Goal: Navigation & Orientation: Find specific page/section

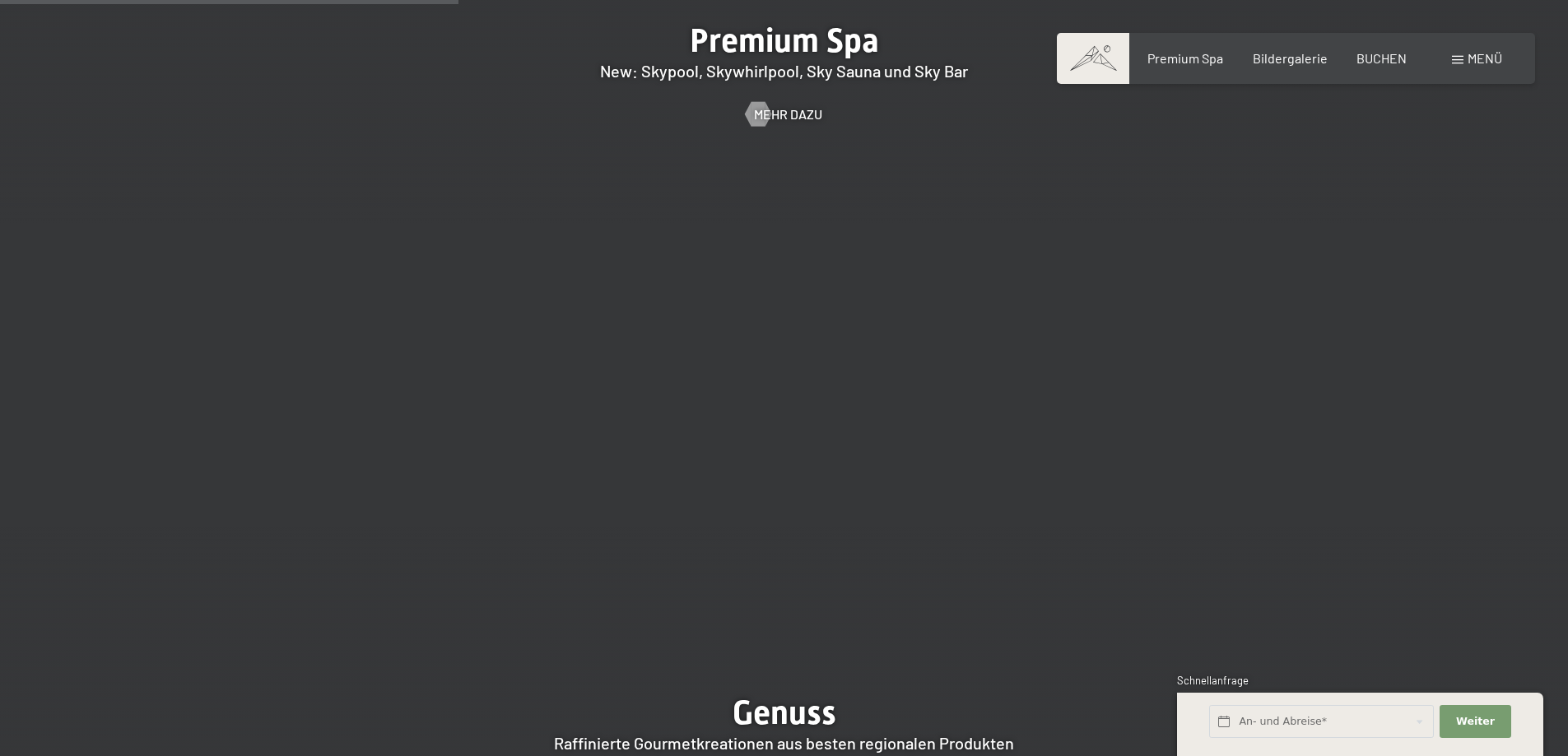
scroll to position [2221, 0]
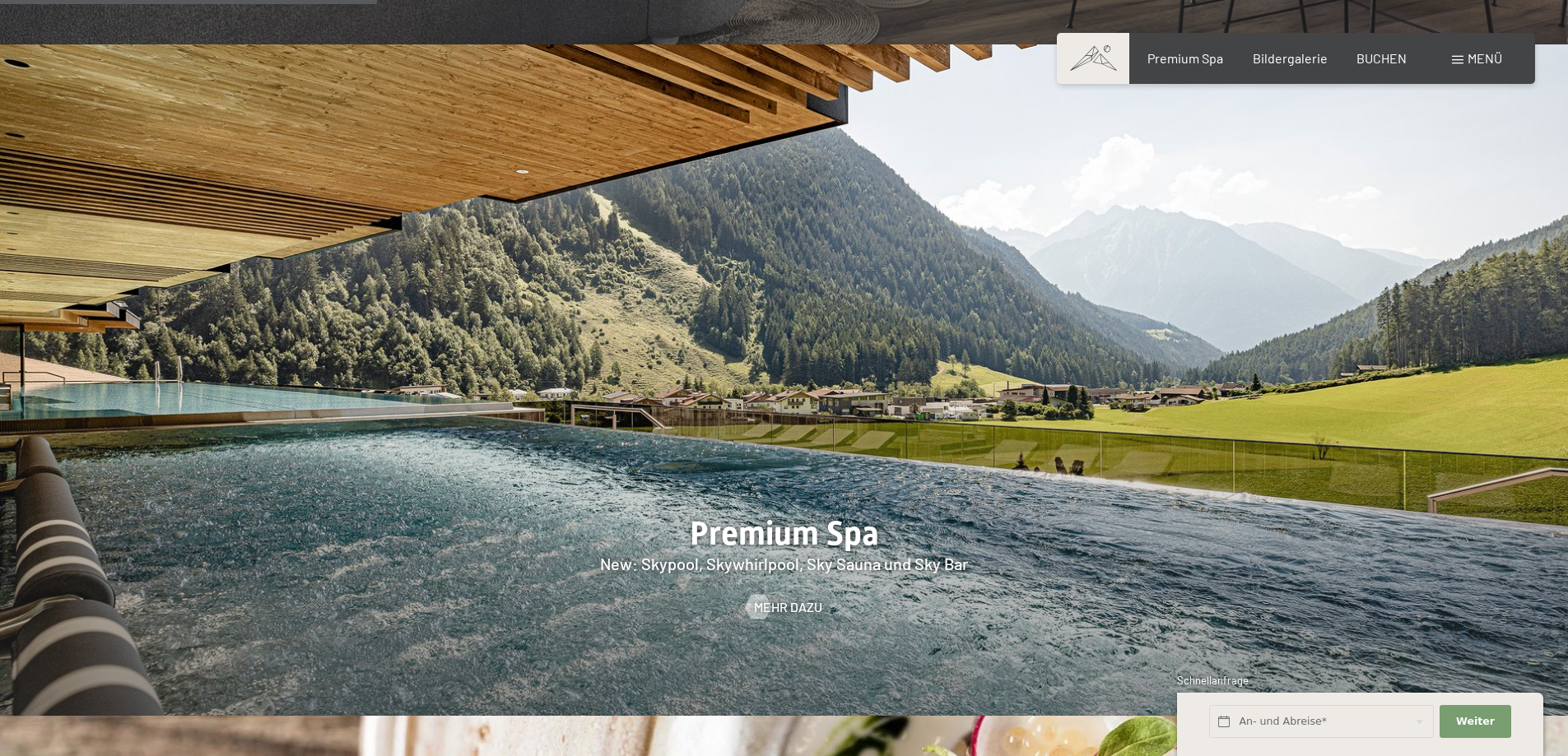
click at [853, 395] on div at bounding box center [784, 380] width 1568 height 671
click at [768, 598] on link "Mehr dazu" at bounding box center [784, 607] width 77 height 18
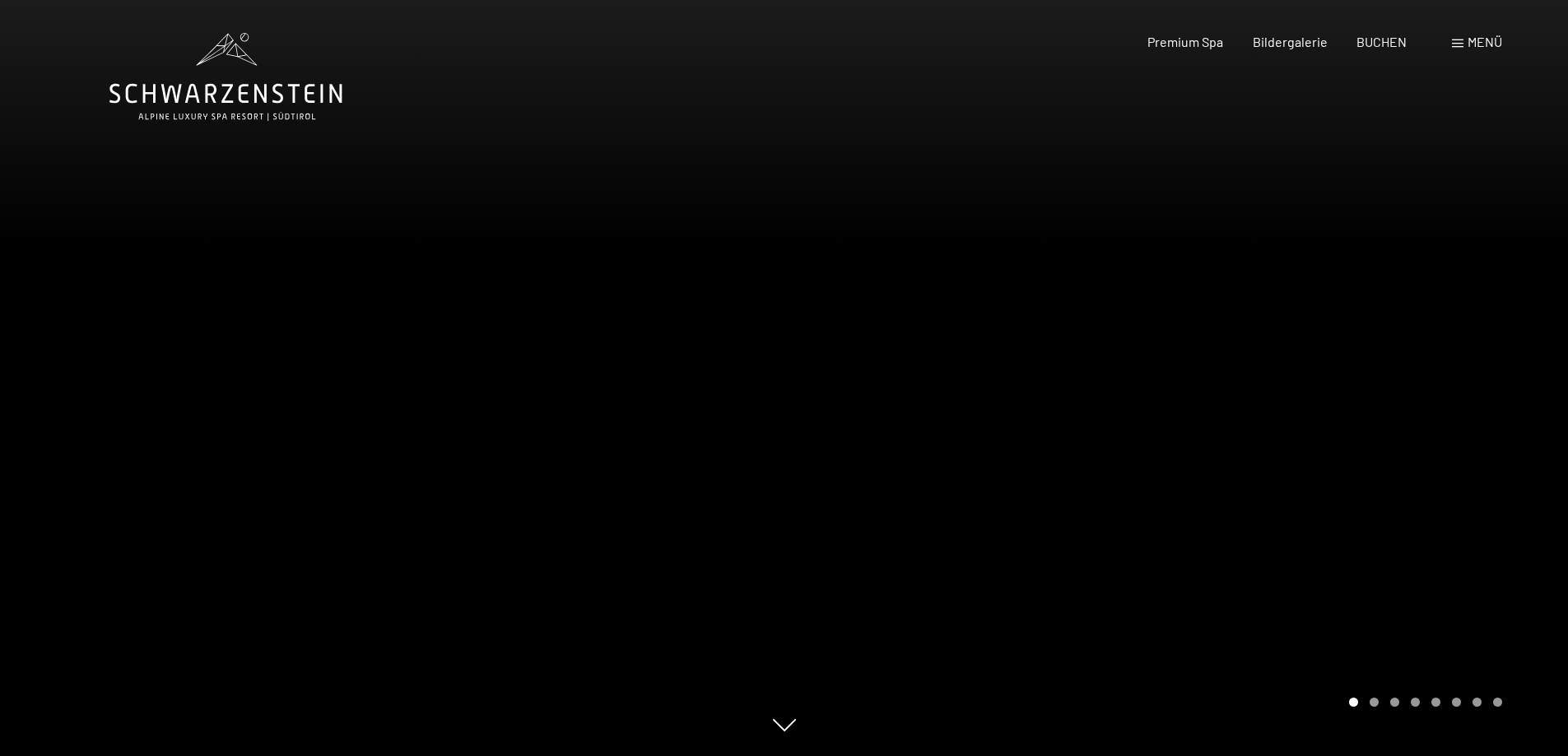
click at [1480, 509] on div at bounding box center [1177, 378] width 785 height 756
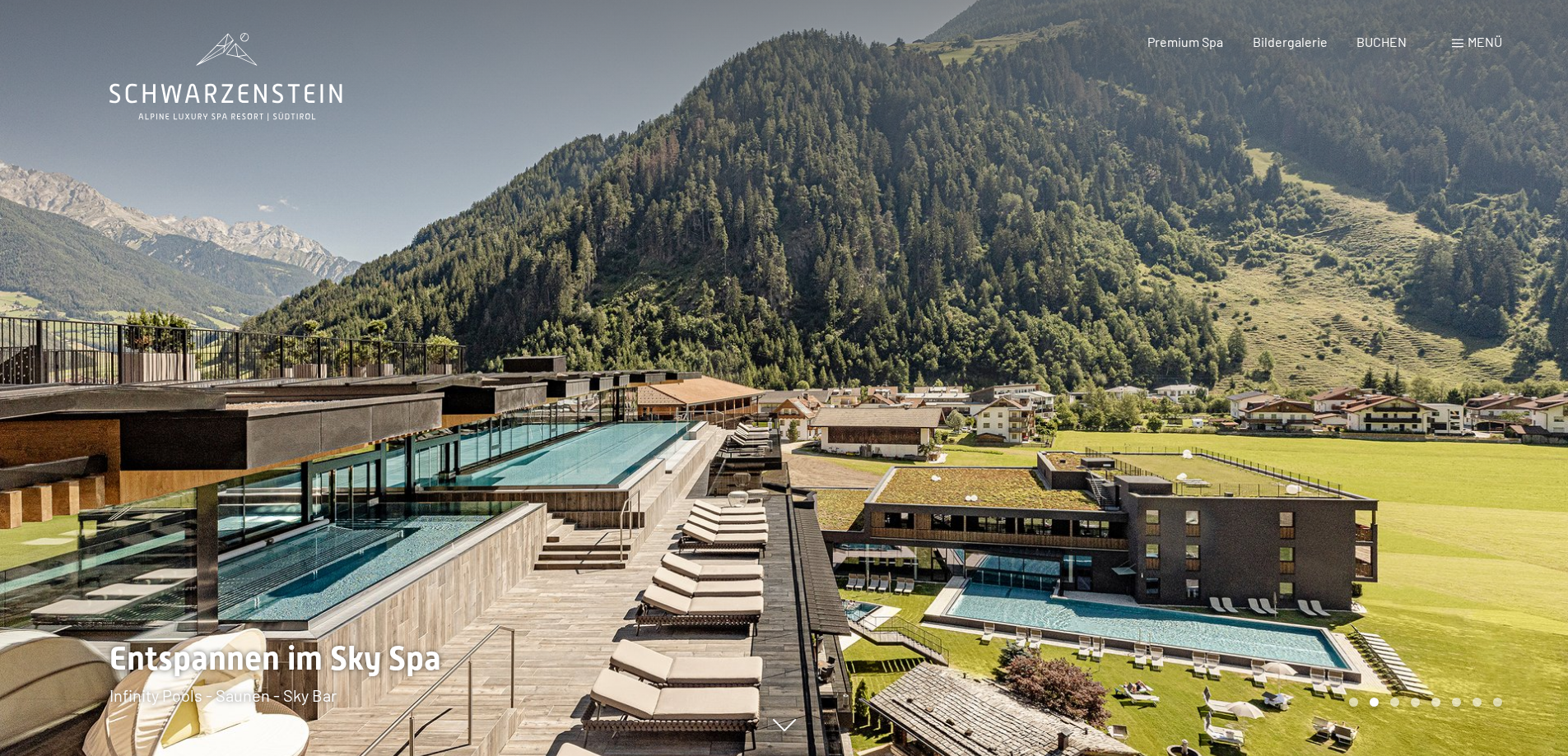
click at [1480, 509] on div at bounding box center [1177, 378] width 785 height 756
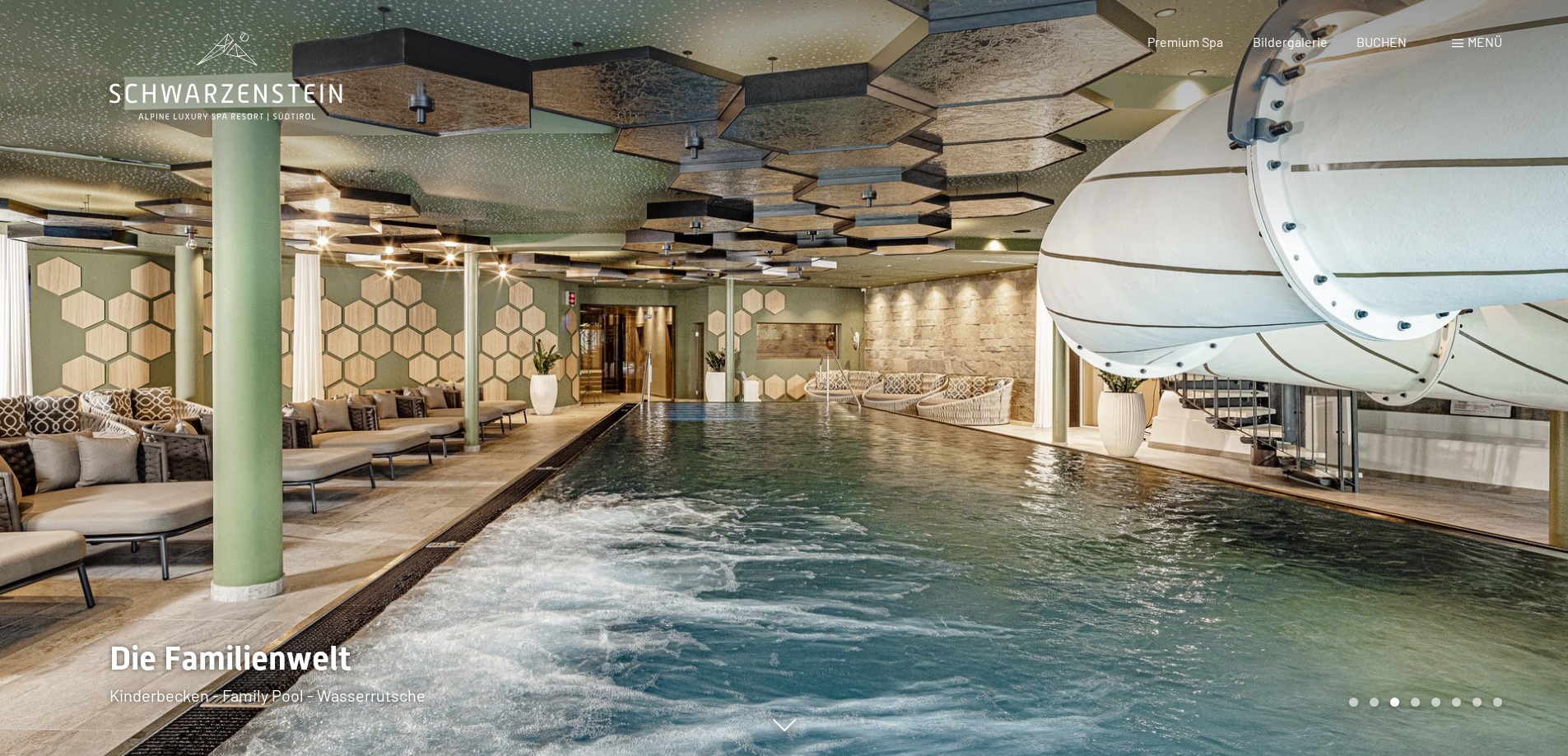
click at [1480, 509] on div at bounding box center [1177, 378] width 785 height 756
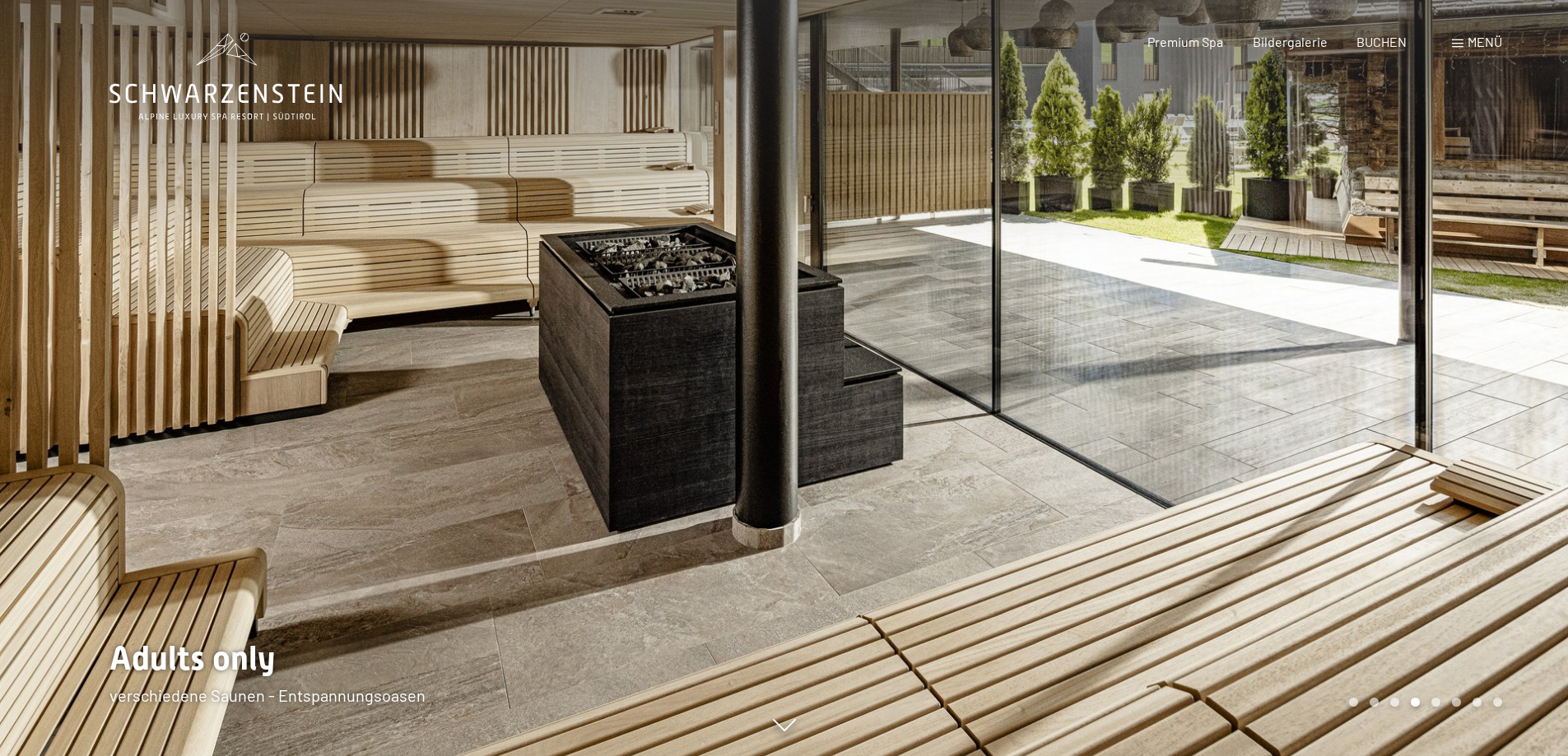
click at [134, 471] on div at bounding box center [392, 378] width 785 height 756
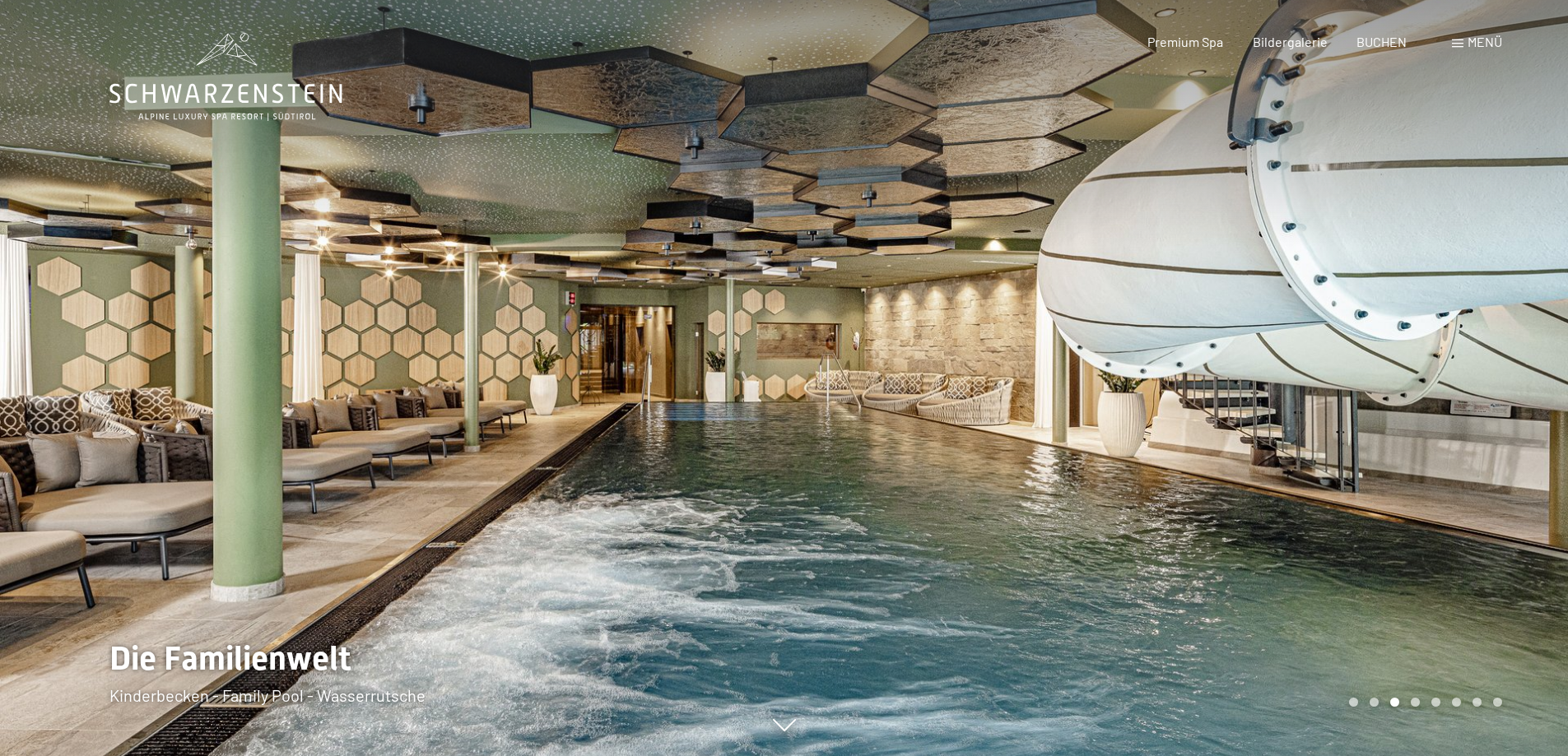
click at [1537, 432] on div at bounding box center [1177, 378] width 785 height 756
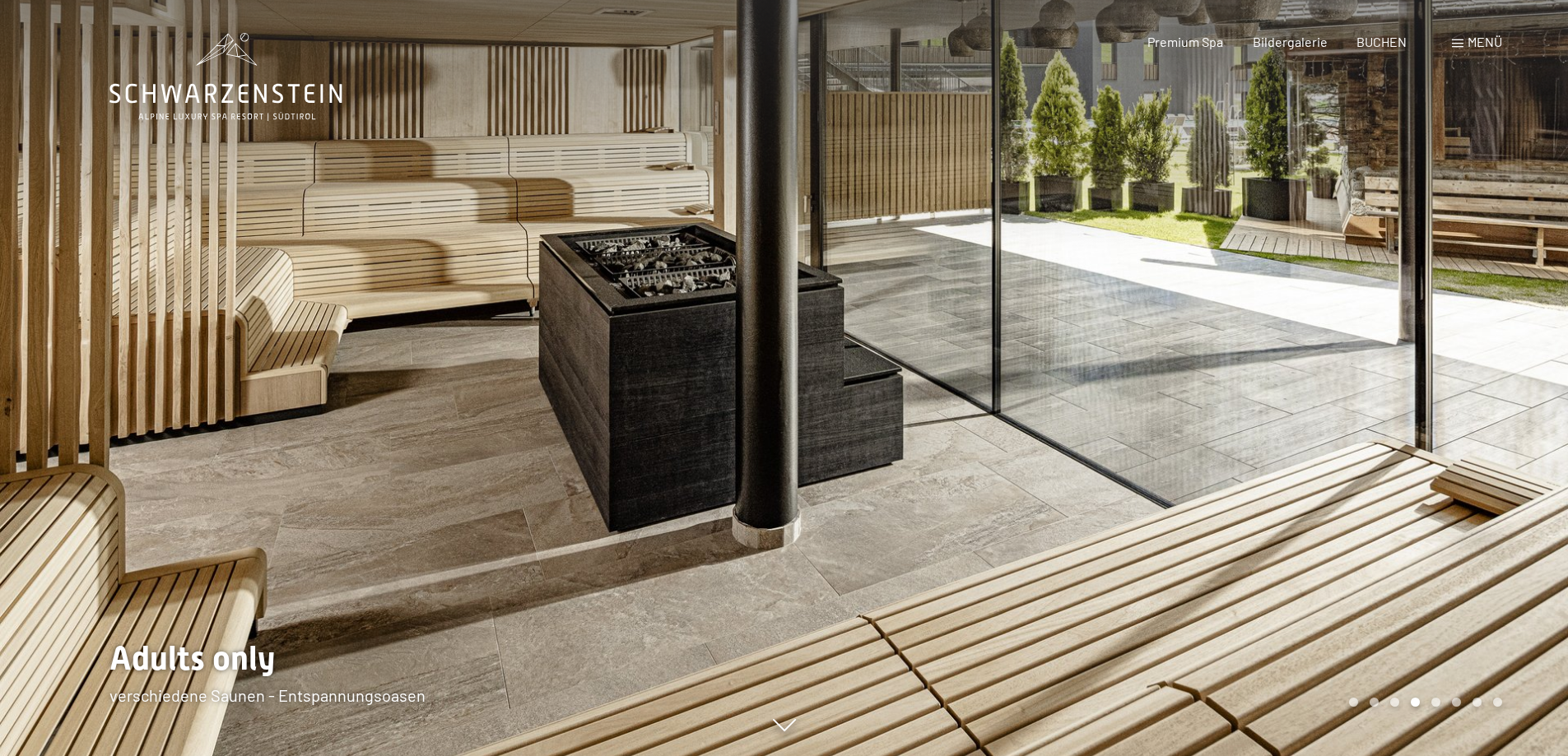
click at [1425, 435] on div at bounding box center [1177, 378] width 785 height 756
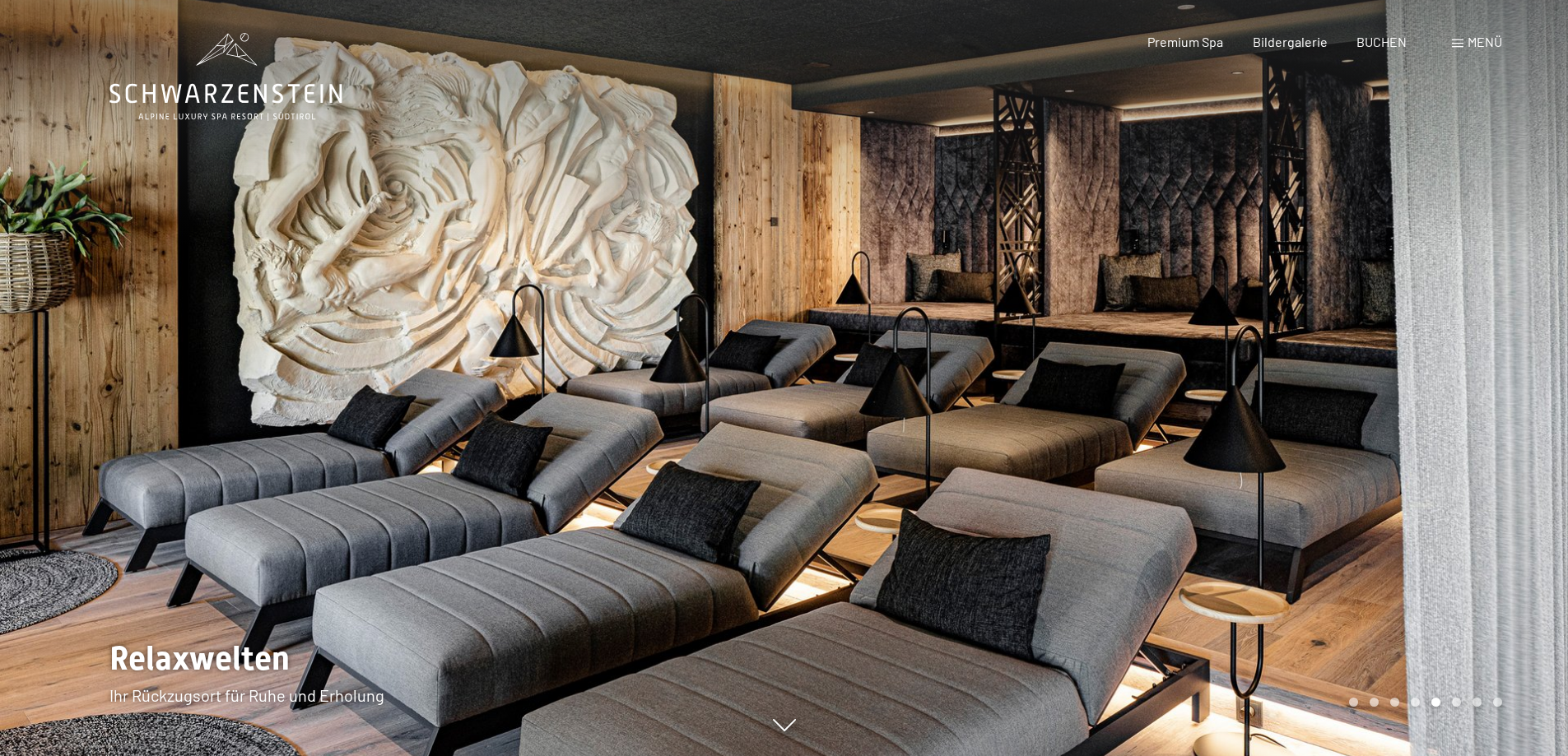
click at [1425, 435] on div at bounding box center [1177, 378] width 785 height 756
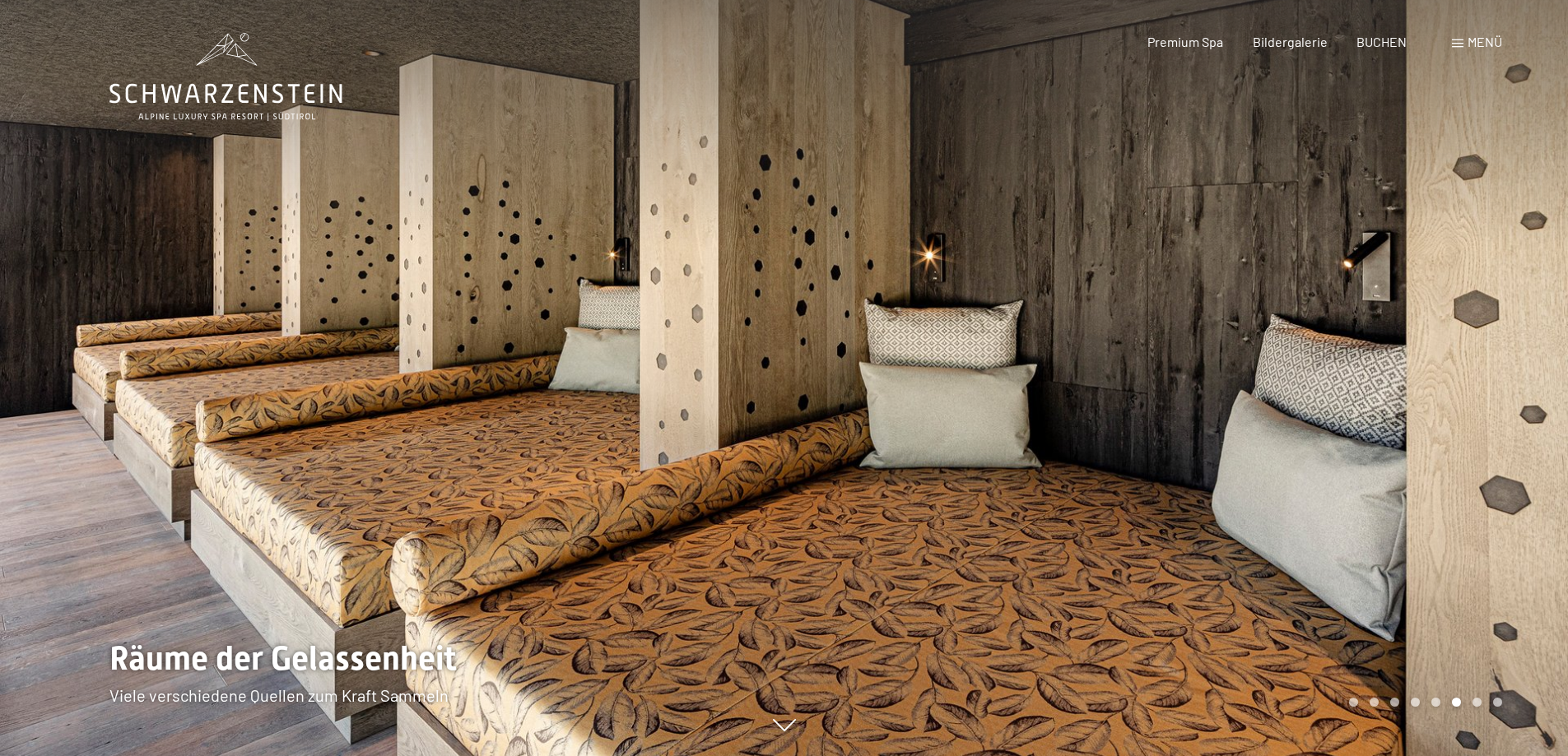
click at [1425, 435] on div at bounding box center [1177, 378] width 785 height 756
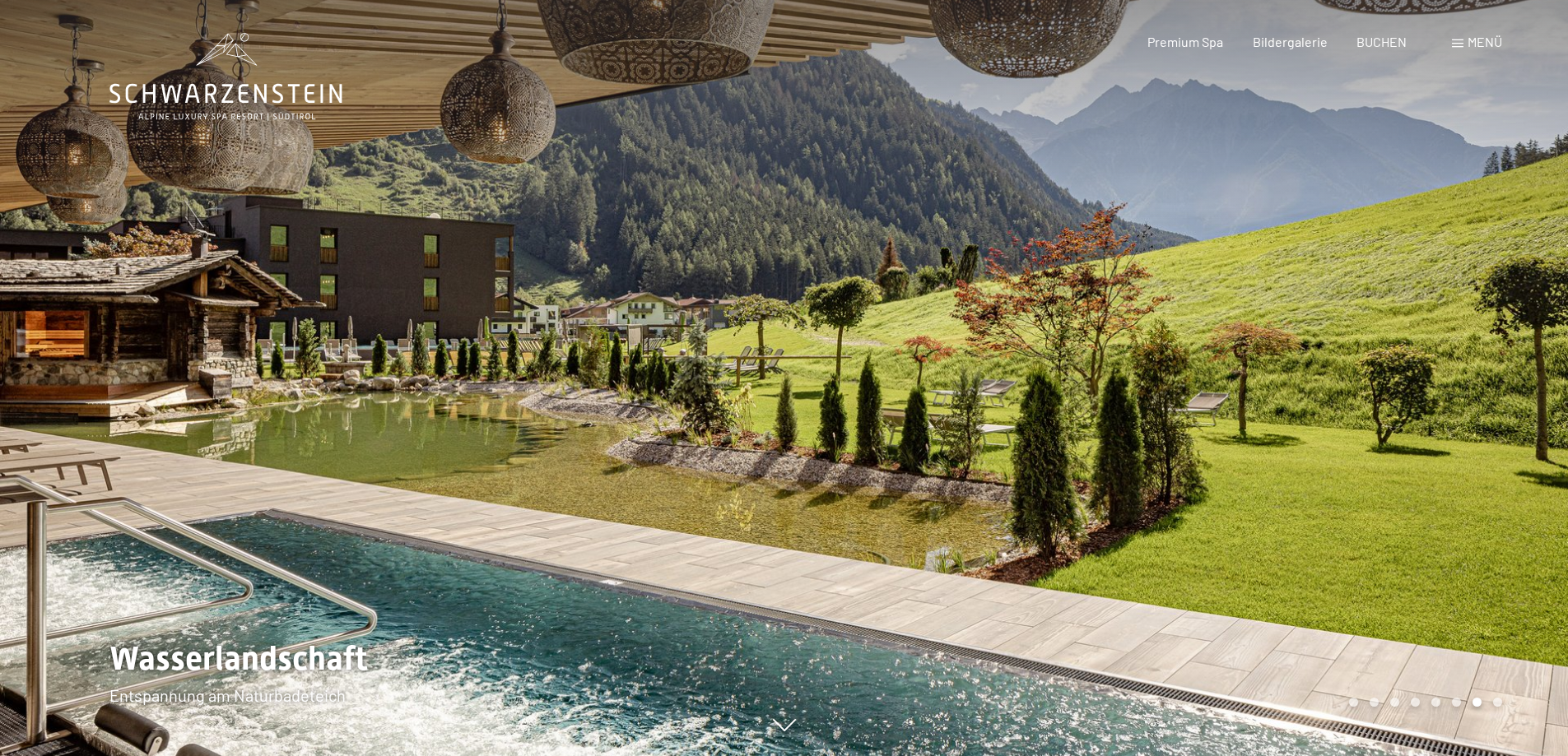
click at [1425, 435] on div at bounding box center [1177, 378] width 785 height 756
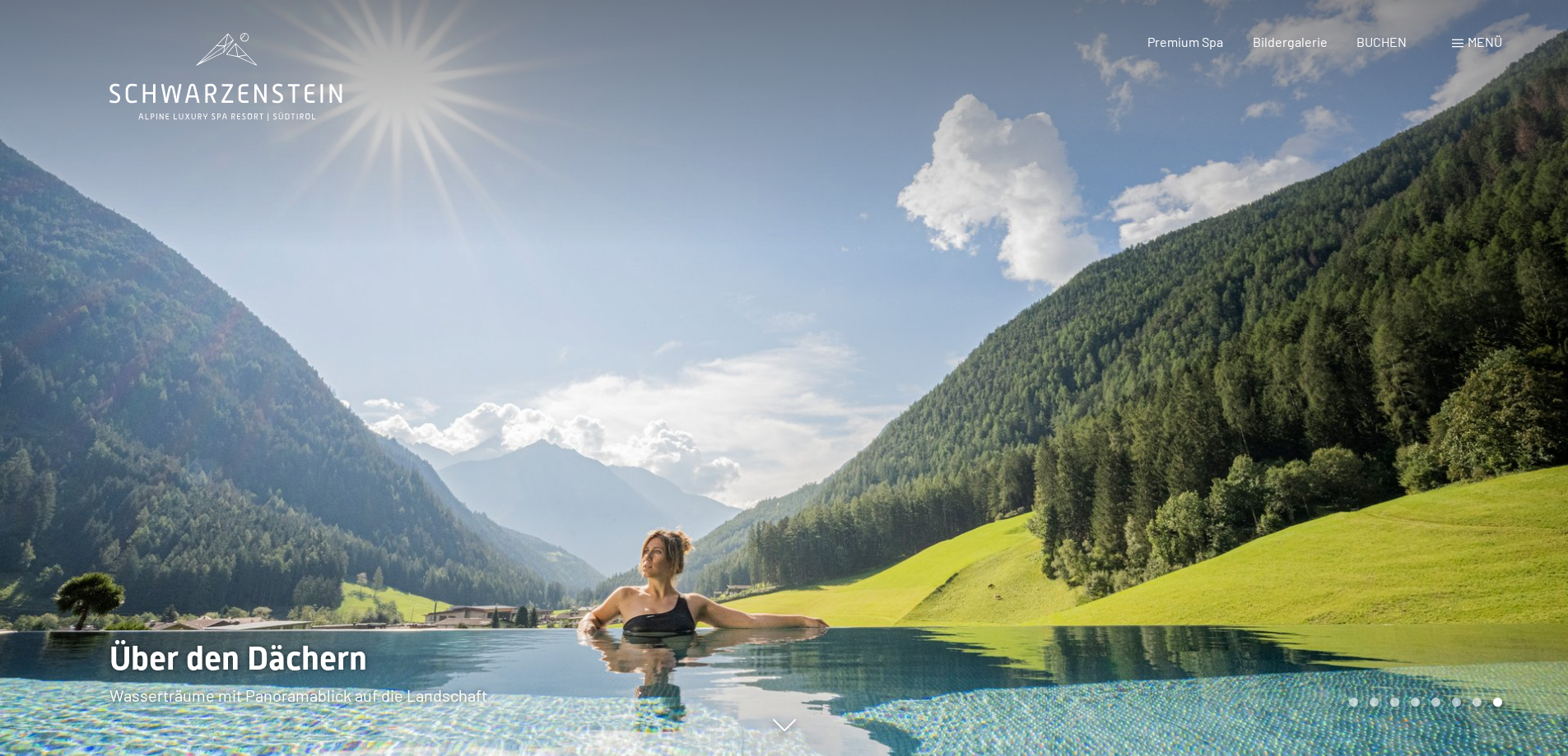
click at [1425, 435] on div at bounding box center [1177, 378] width 785 height 756
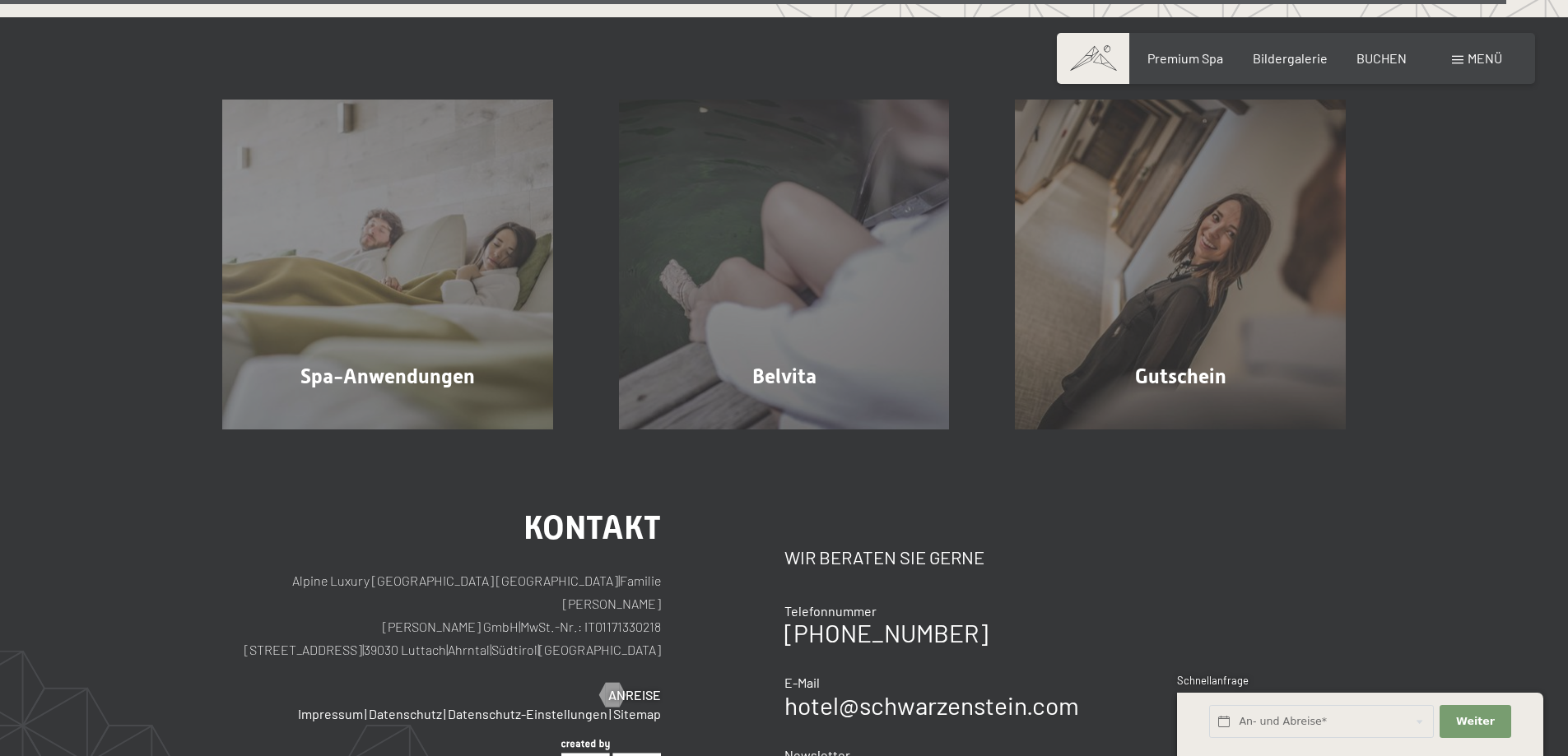
scroll to position [10118, 0]
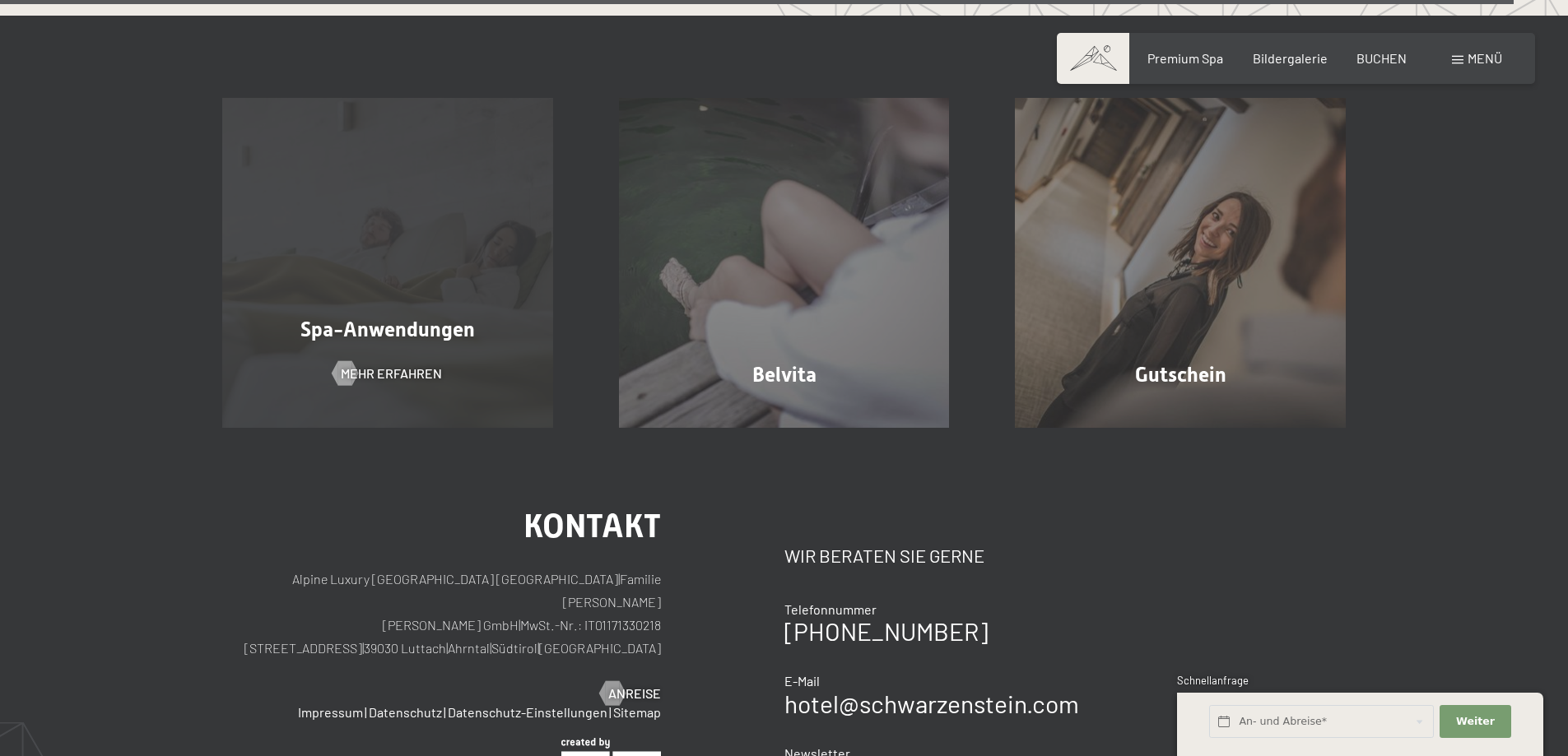
click at [357, 357] on div "Spa-Anwendungen Mehr erfahren" at bounding box center [387, 263] width 397 height 330
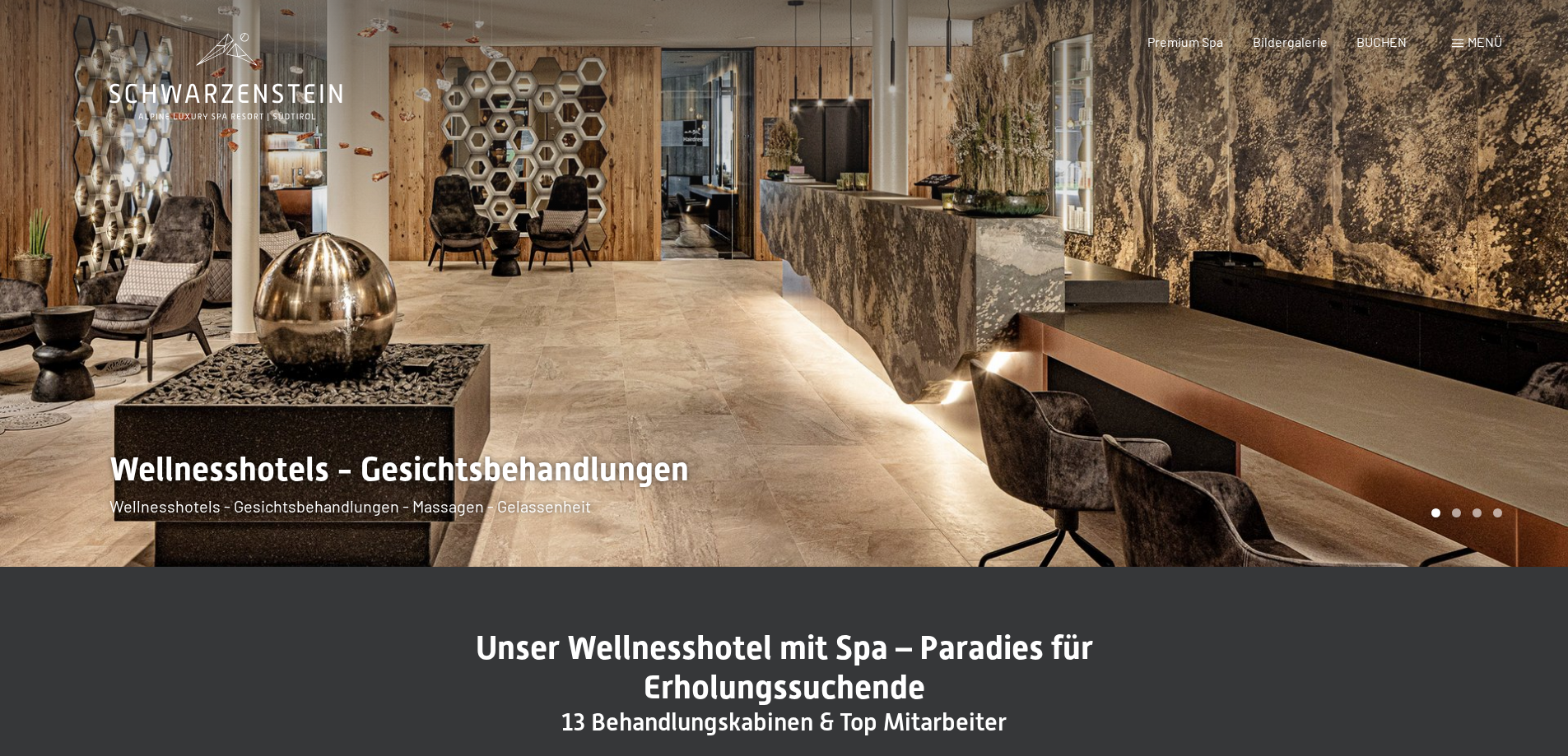
click at [1484, 425] on div at bounding box center [1177, 283] width 785 height 567
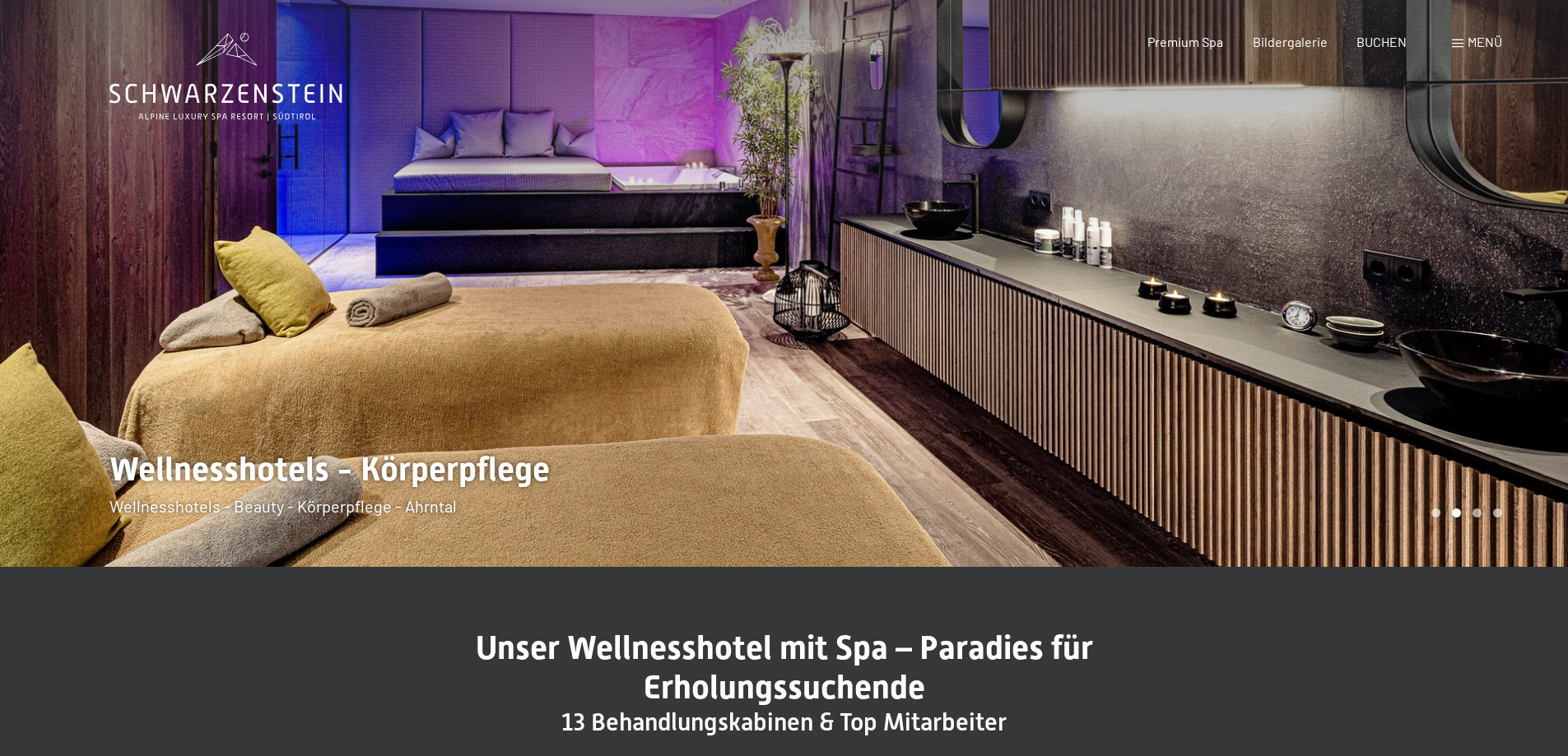
click at [1428, 313] on div at bounding box center [1177, 283] width 785 height 567
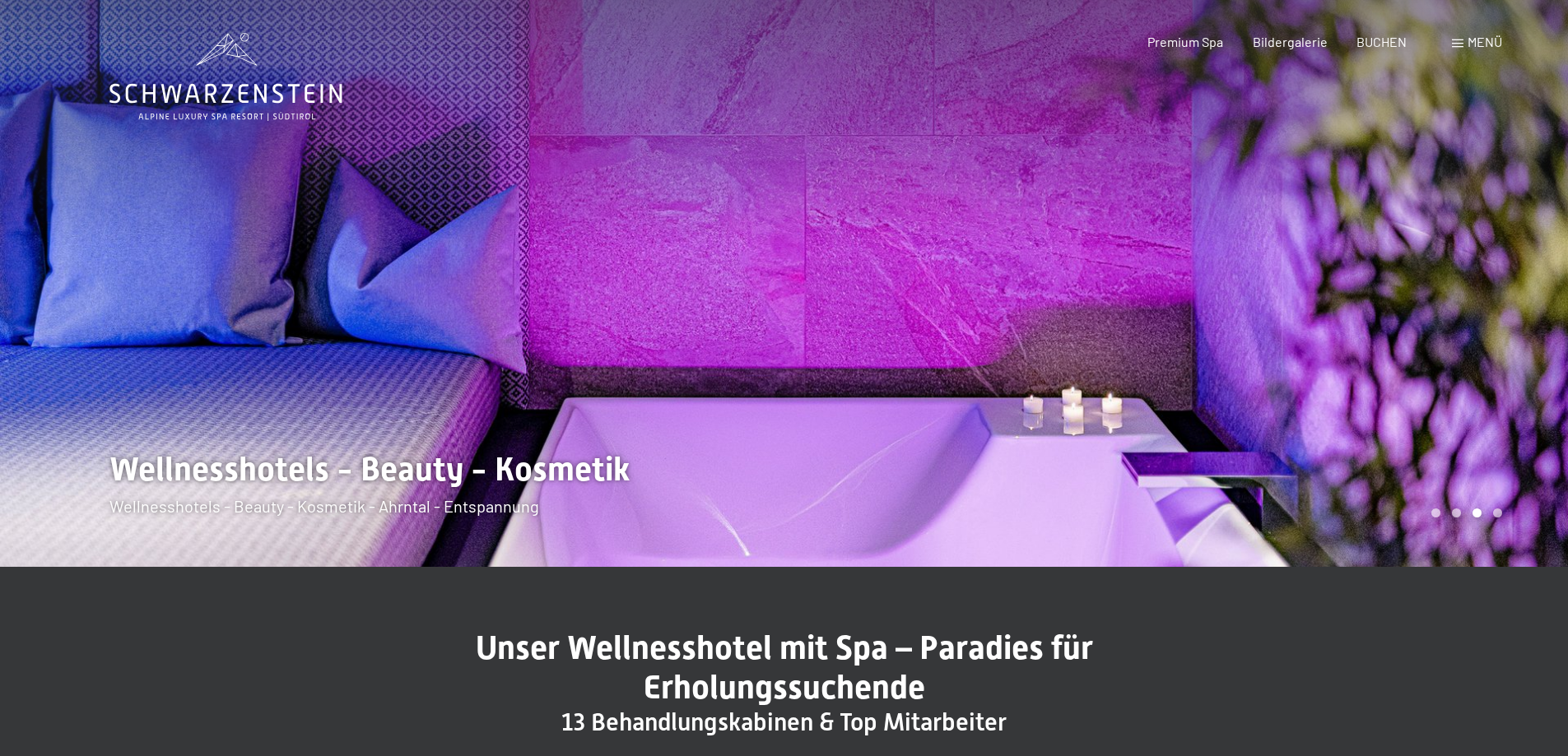
click at [1428, 313] on div at bounding box center [1177, 283] width 785 height 567
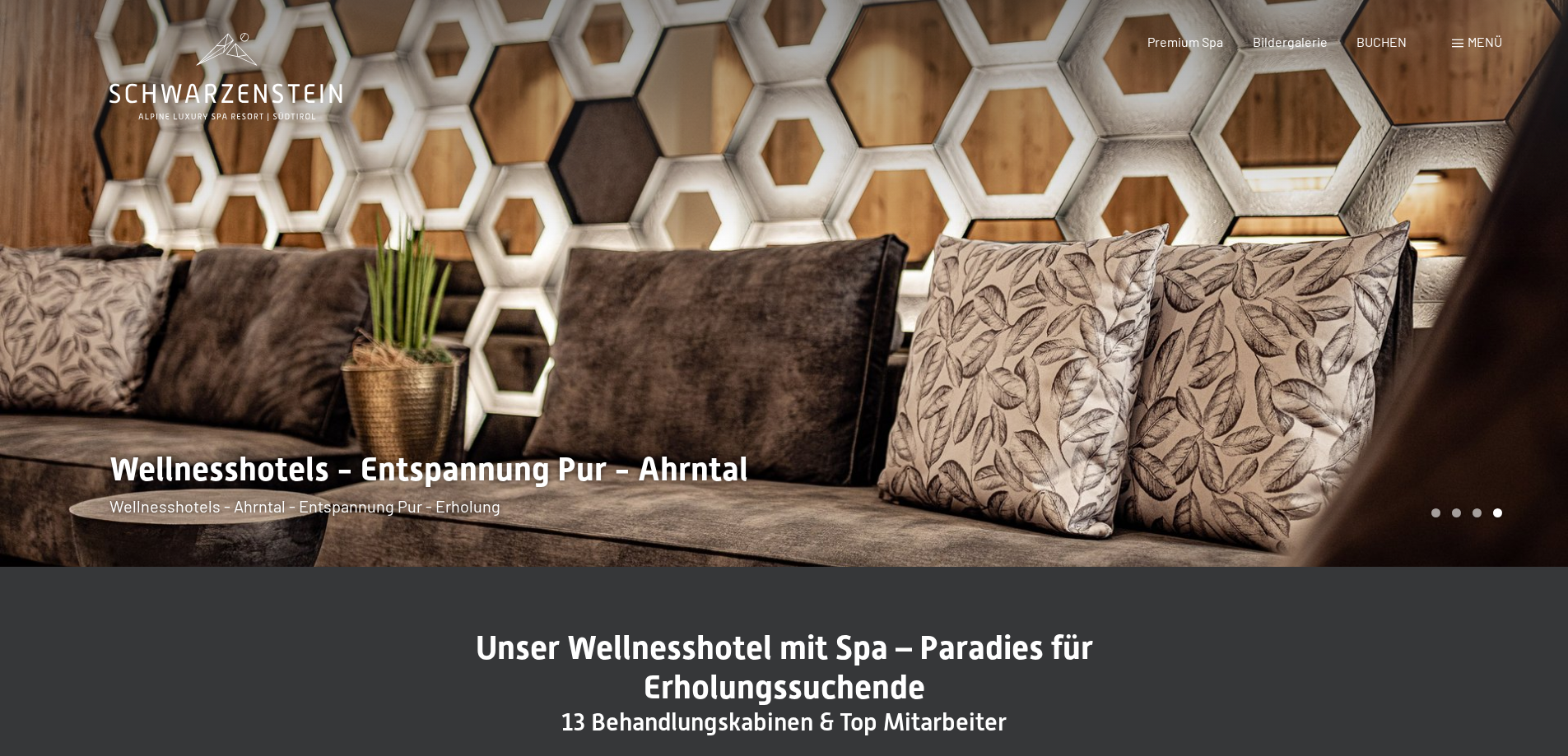
click at [1428, 313] on div at bounding box center [1177, 283] width 785 height 567
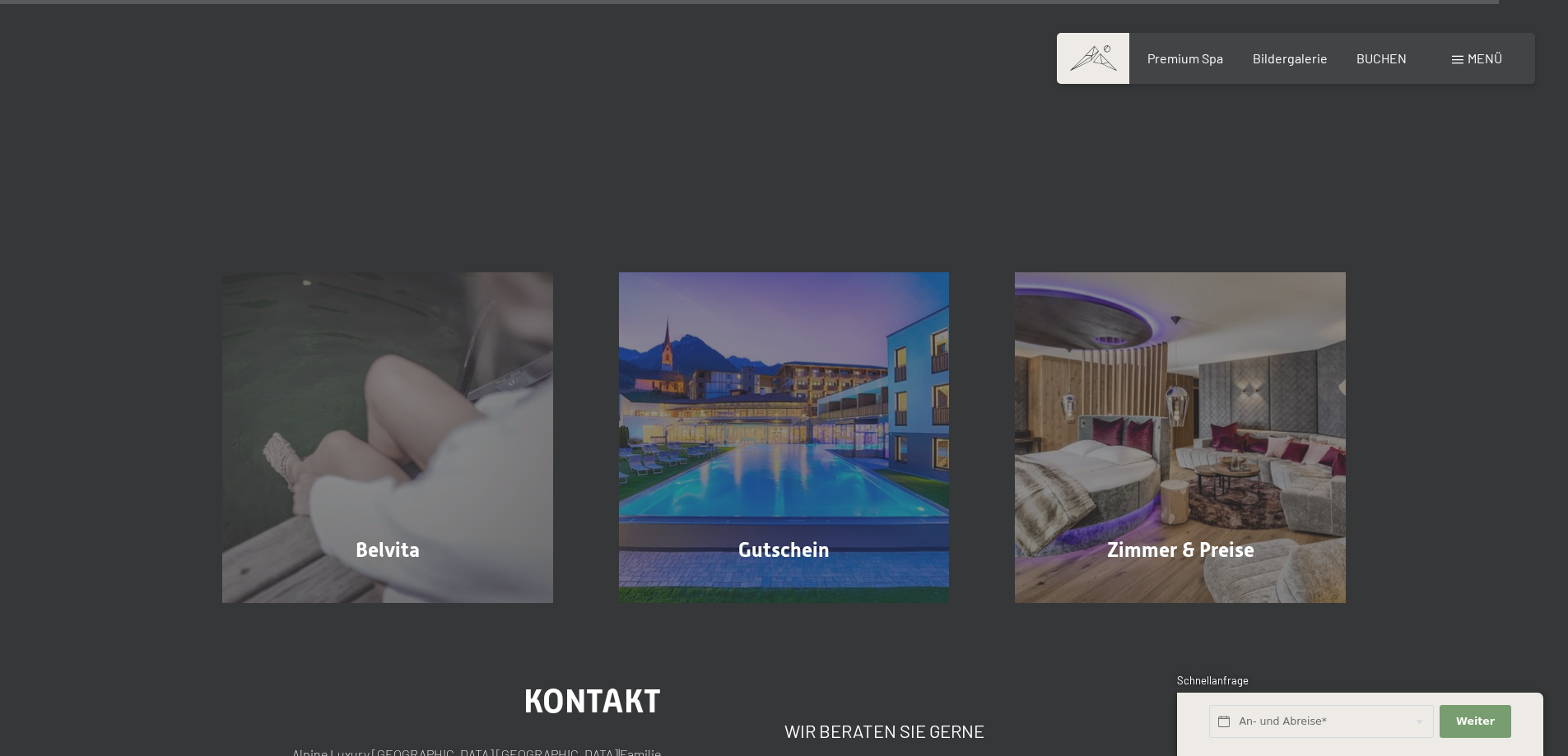
scroll to position [12751, 0]
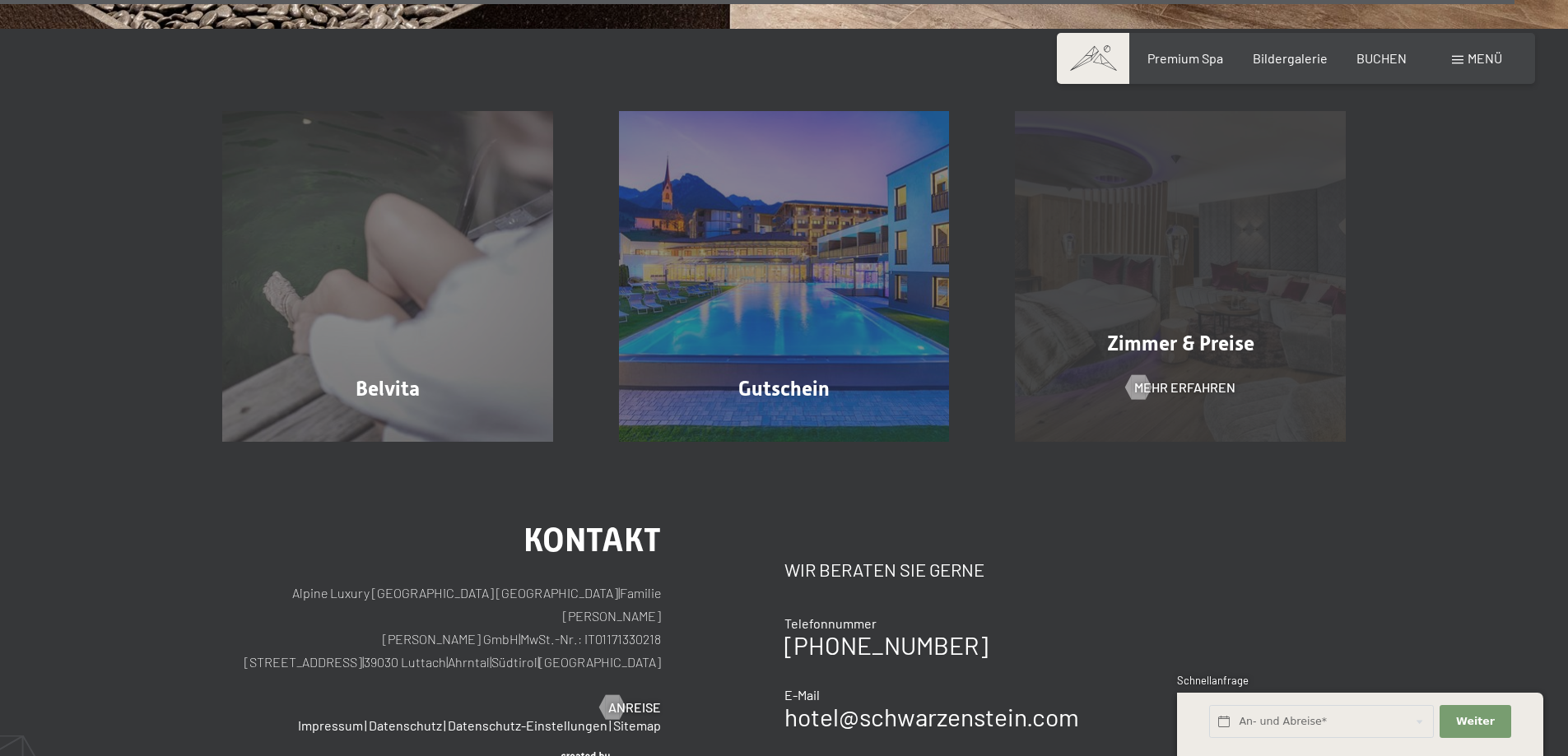
click at [1287, 355] on div "Zimmer & Preise" at bounding box center [1180, 343] width 397 height 29
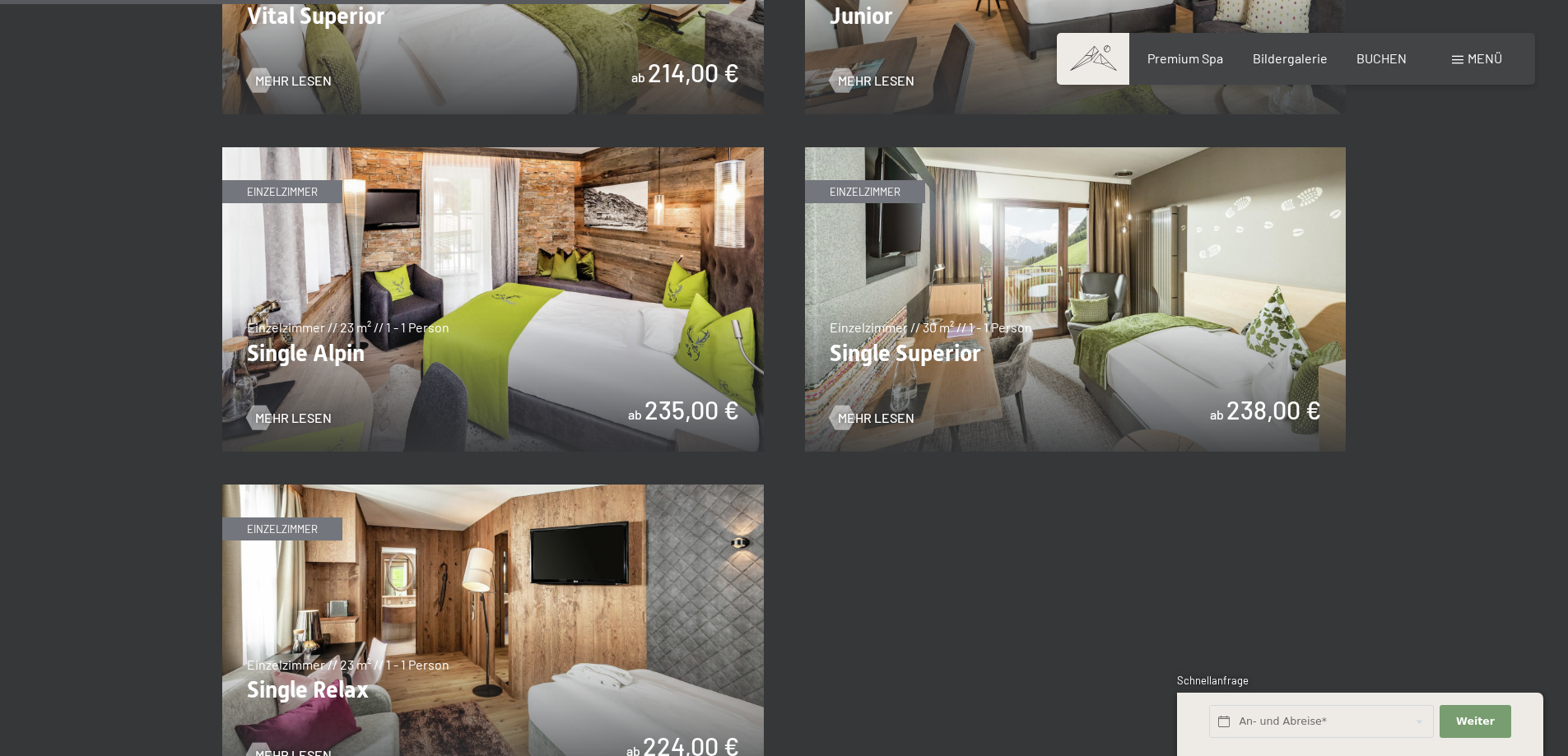
scroll to position [1893, 0]
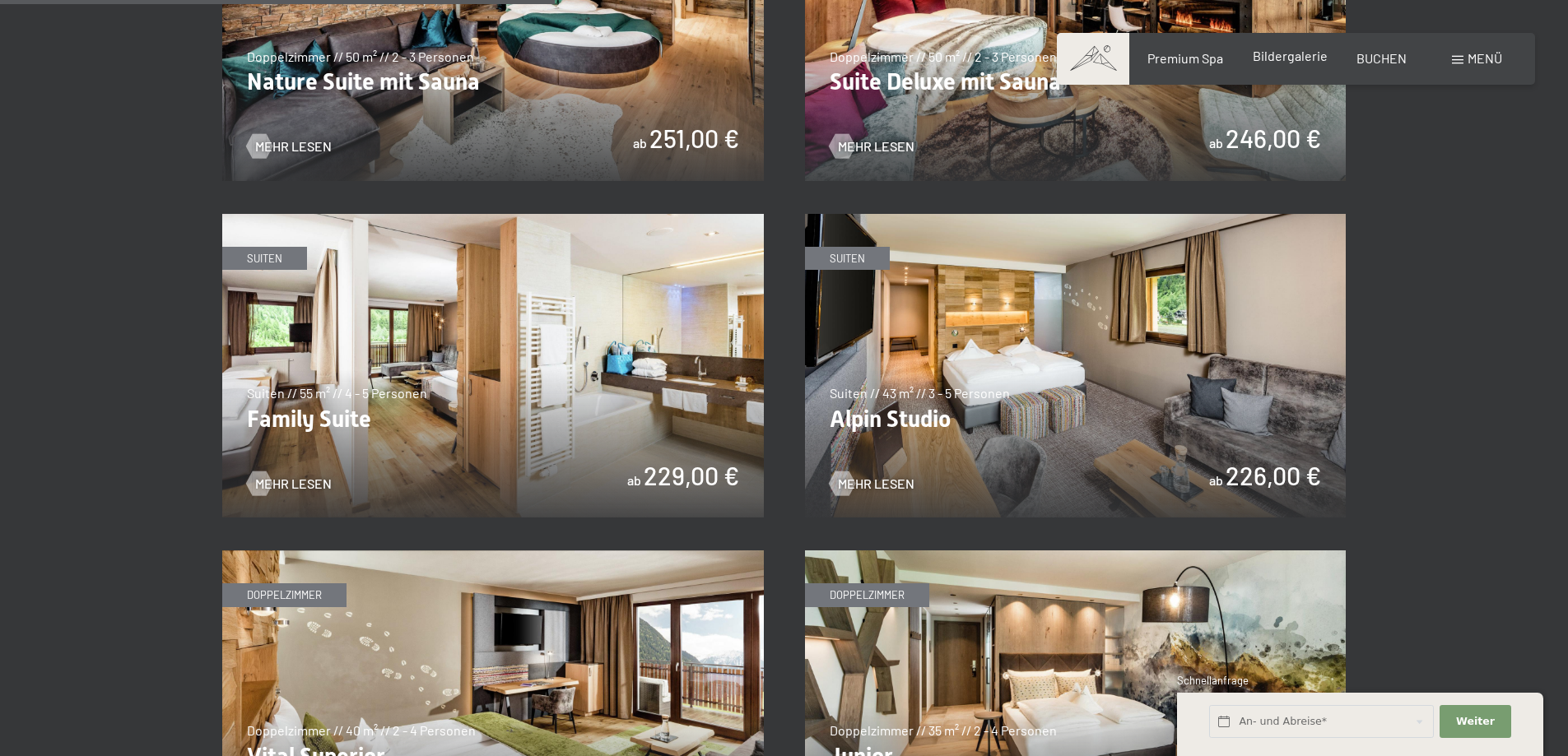
click at [1287, 58] on span "Bildergalerie" at bounding box center [1291, 55] width 75 height 16
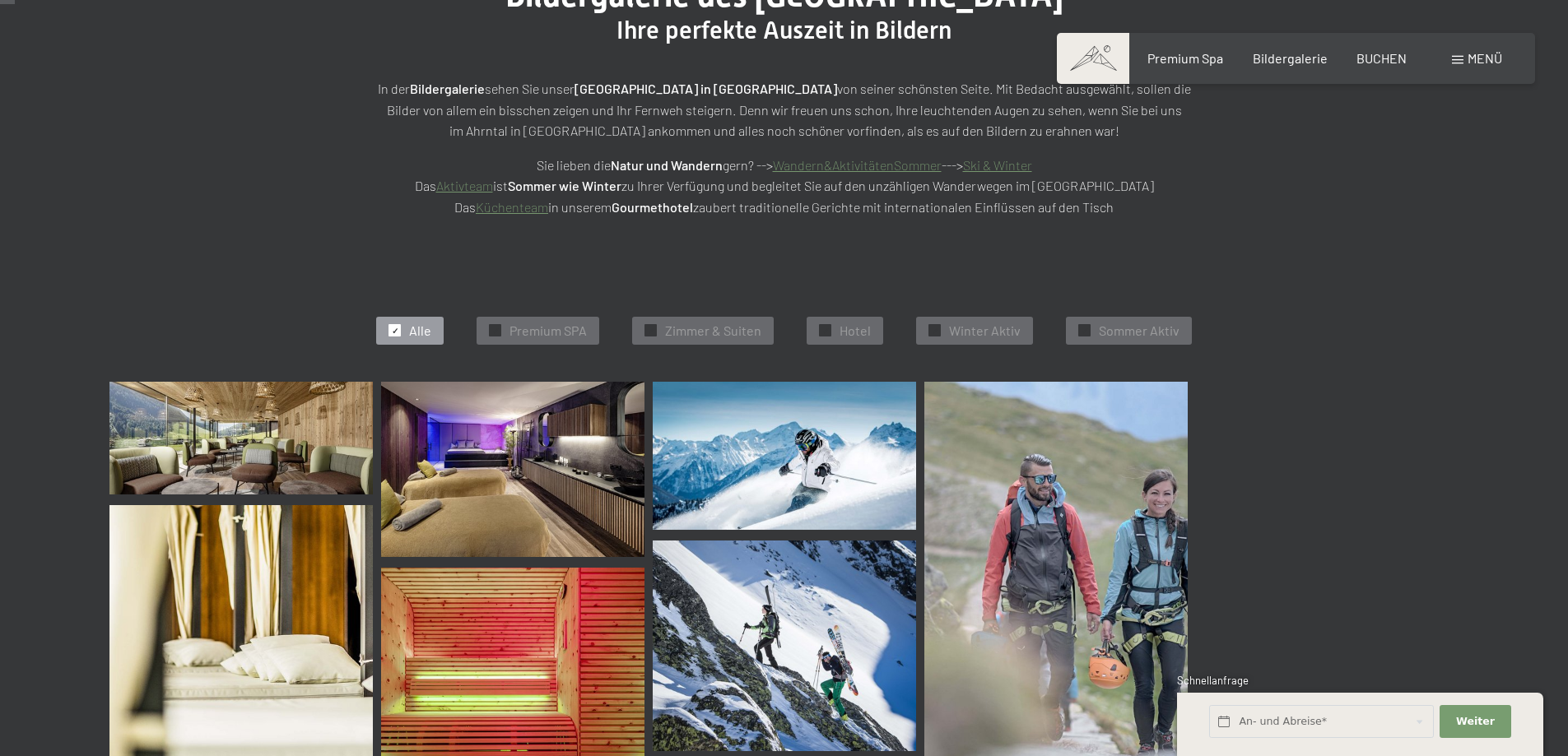
scroll to position [164, 0]
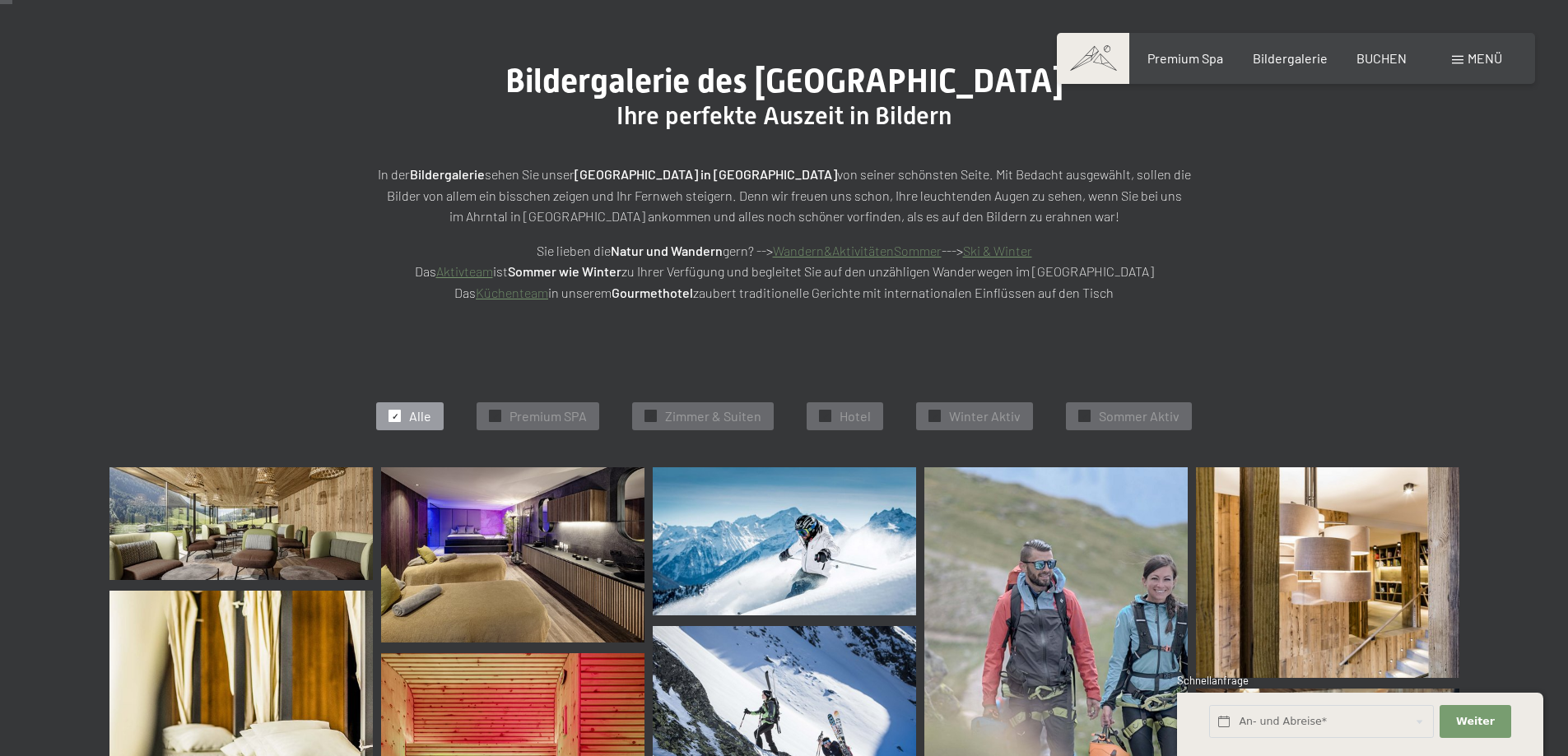
click at [243, 507] on img at bounding box center [240, 523] width 263 height 113
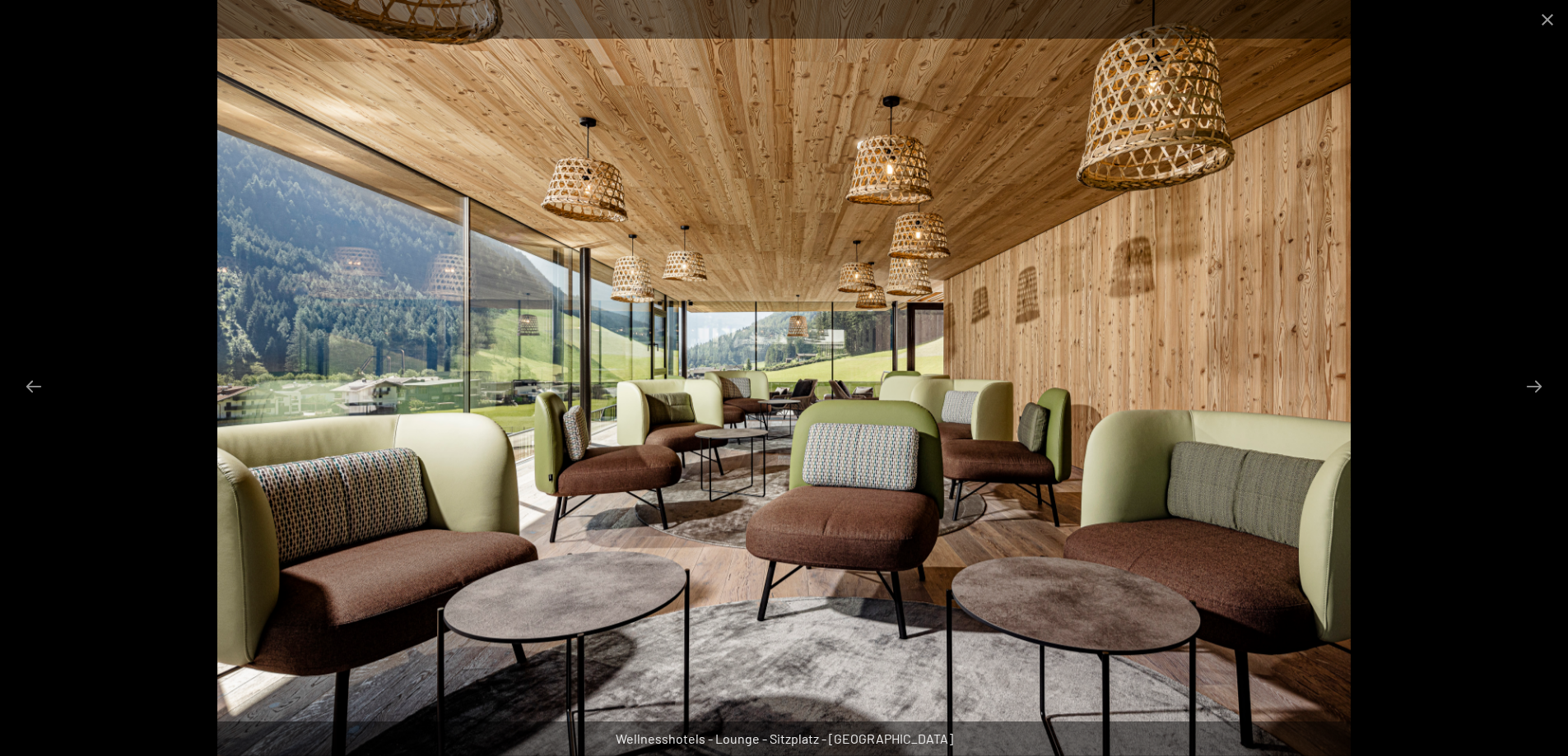
click at [1422, 462] on div at bounding box center [784, 378] width 1568 height 756
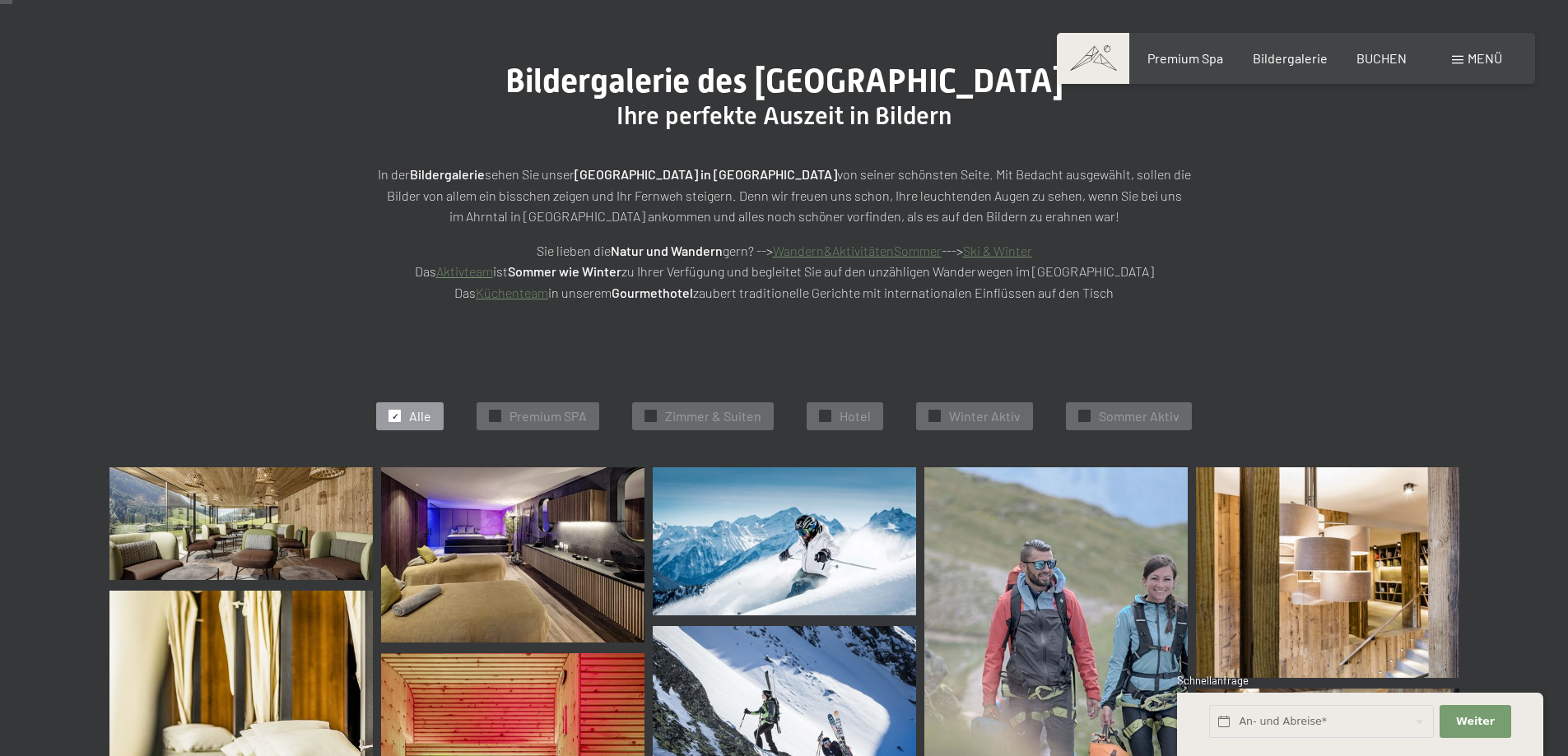
click at [464, 530] on img at bounding box center [512, 555] width 263 height 175
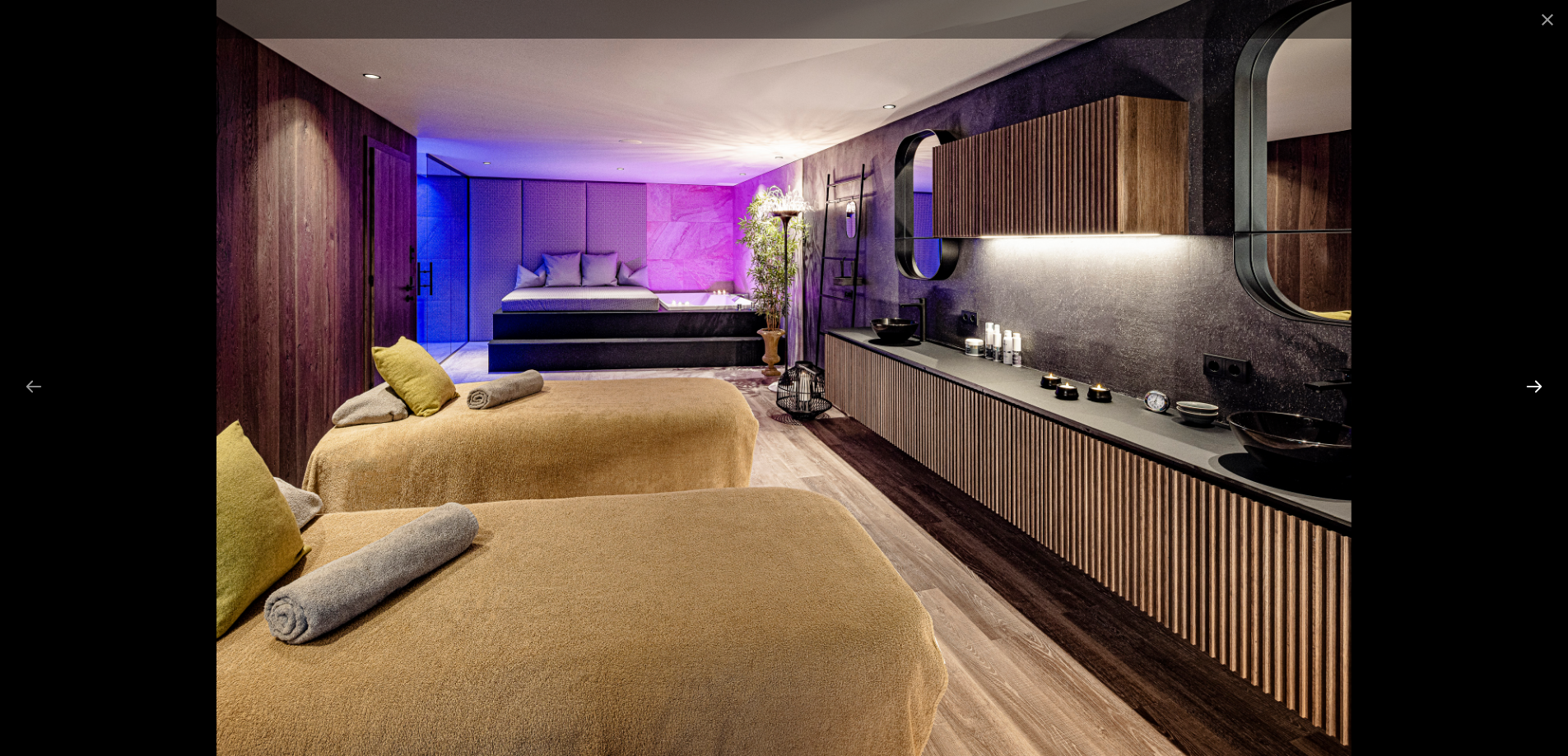
click at [1530, 390] on button "Next slide" at bounding box center [1534, 386] width 34 height 32
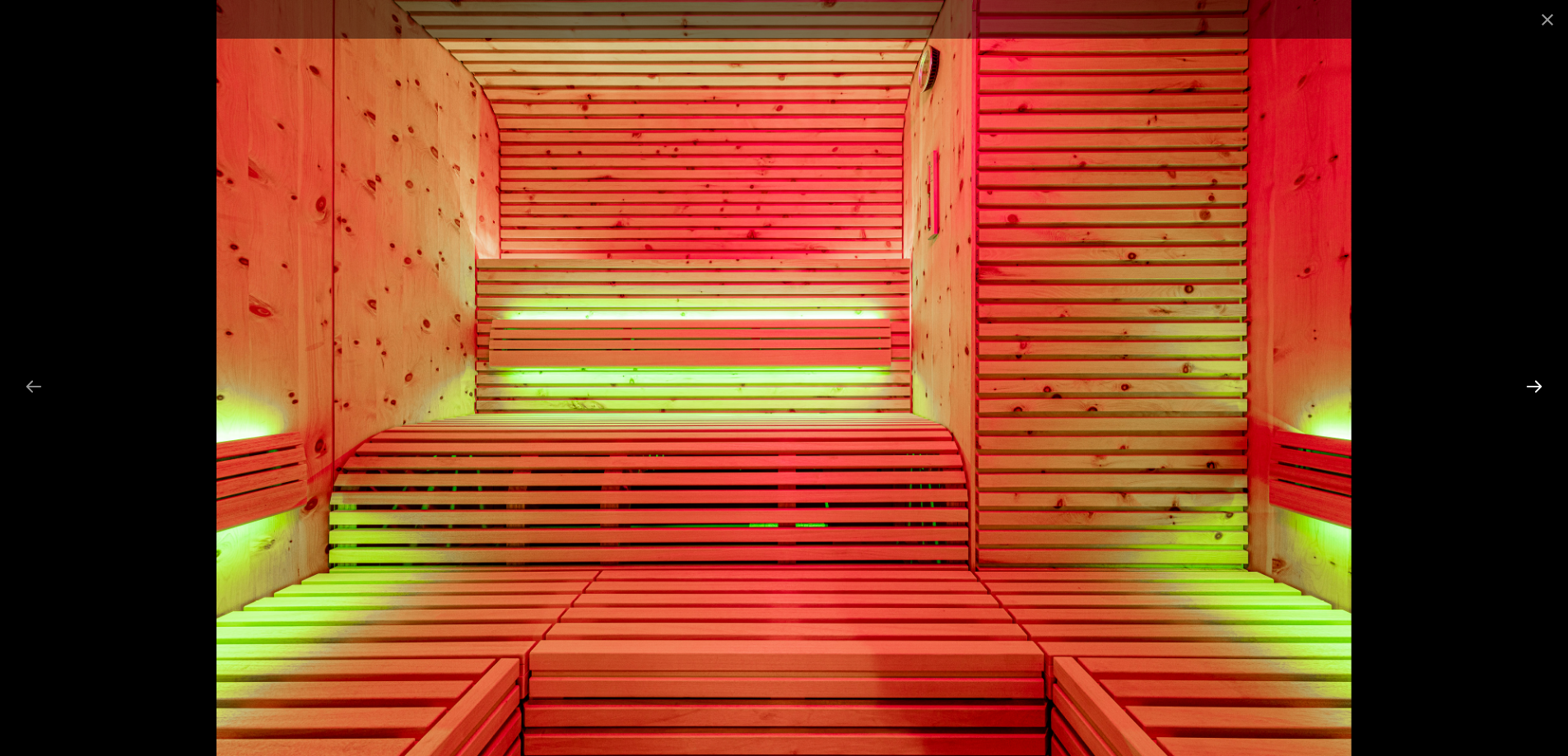
click at [1530, 390] on button "Next slide" at bounding box center [1534, 386] width 34 height 32
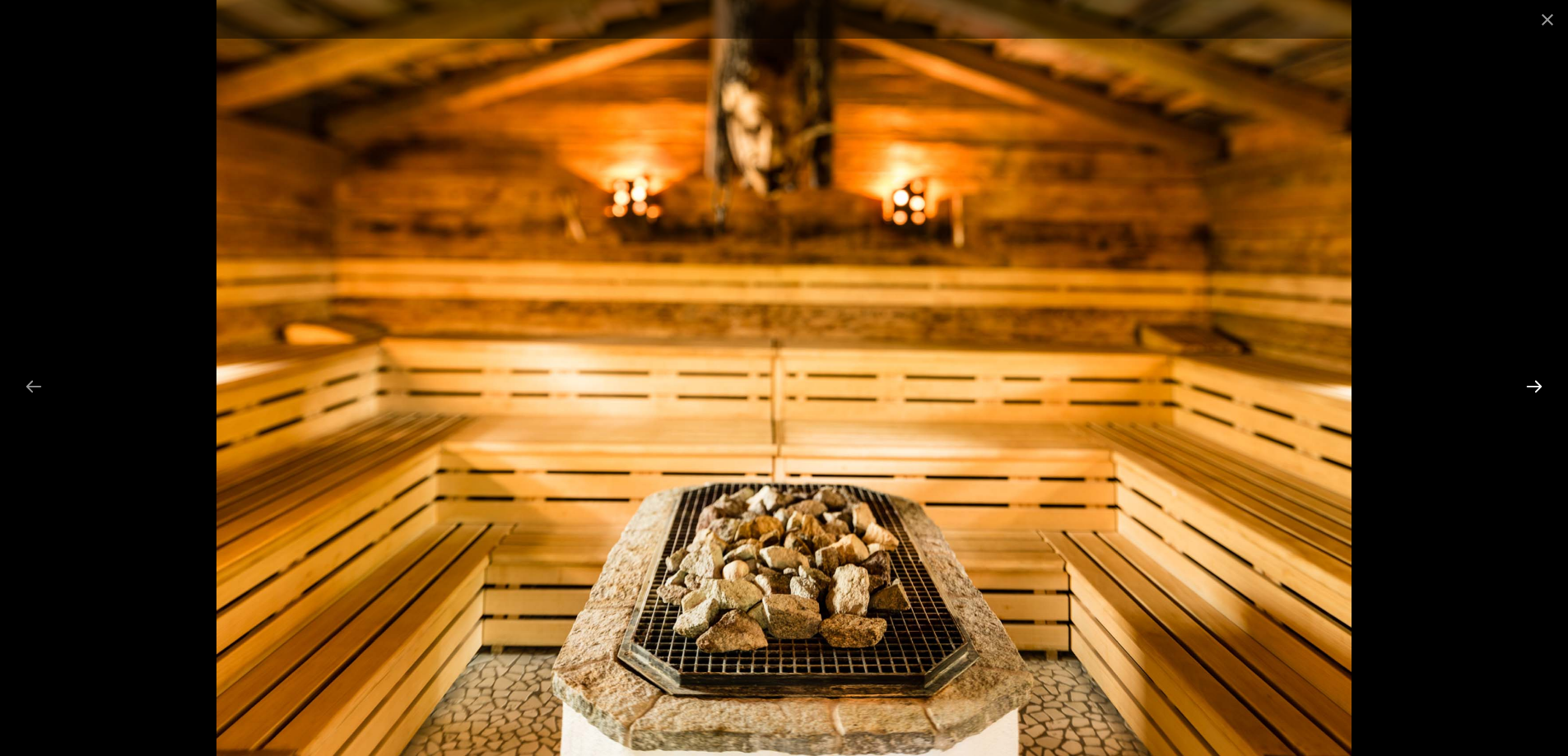
click at [1530, 390] on button "Next slide" at bounding box center [1534, 386] width 34 height 32
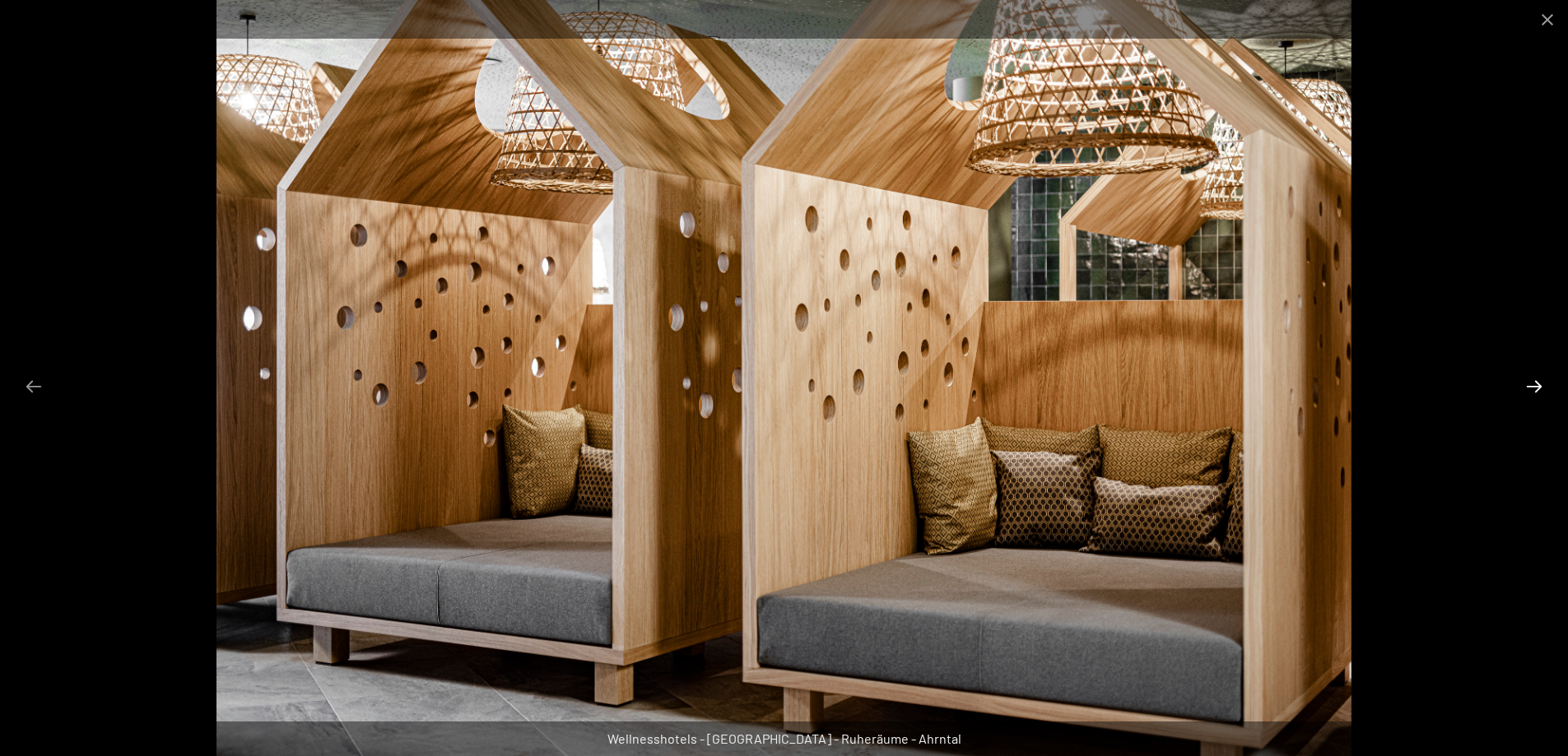
click at [1530, 390] on button "Next slide" at bounding box center [1534, 386] width 34 height 32
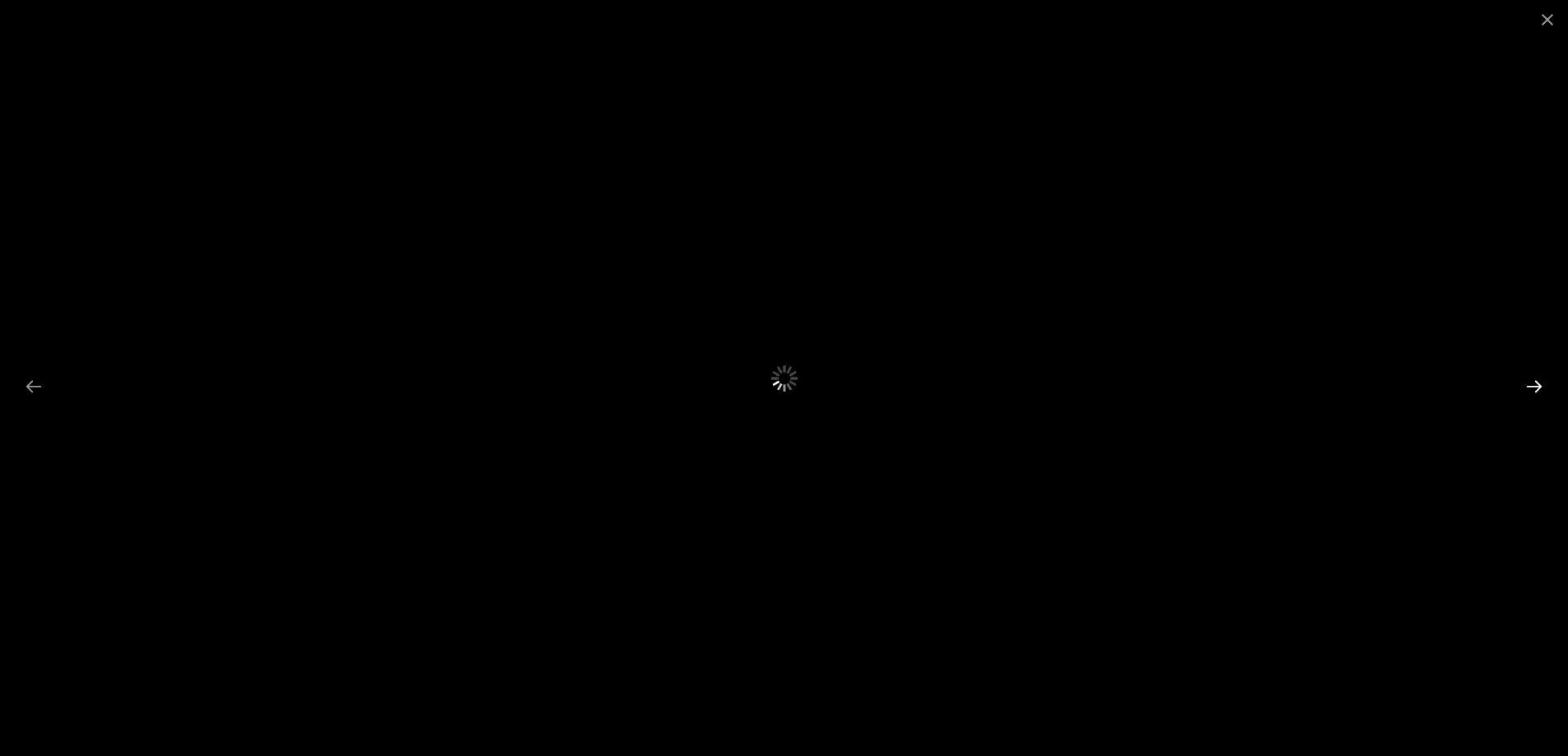
click at [1530, 390] on button "Next slide" at bounding box center [1534, 386] width 34 height 32
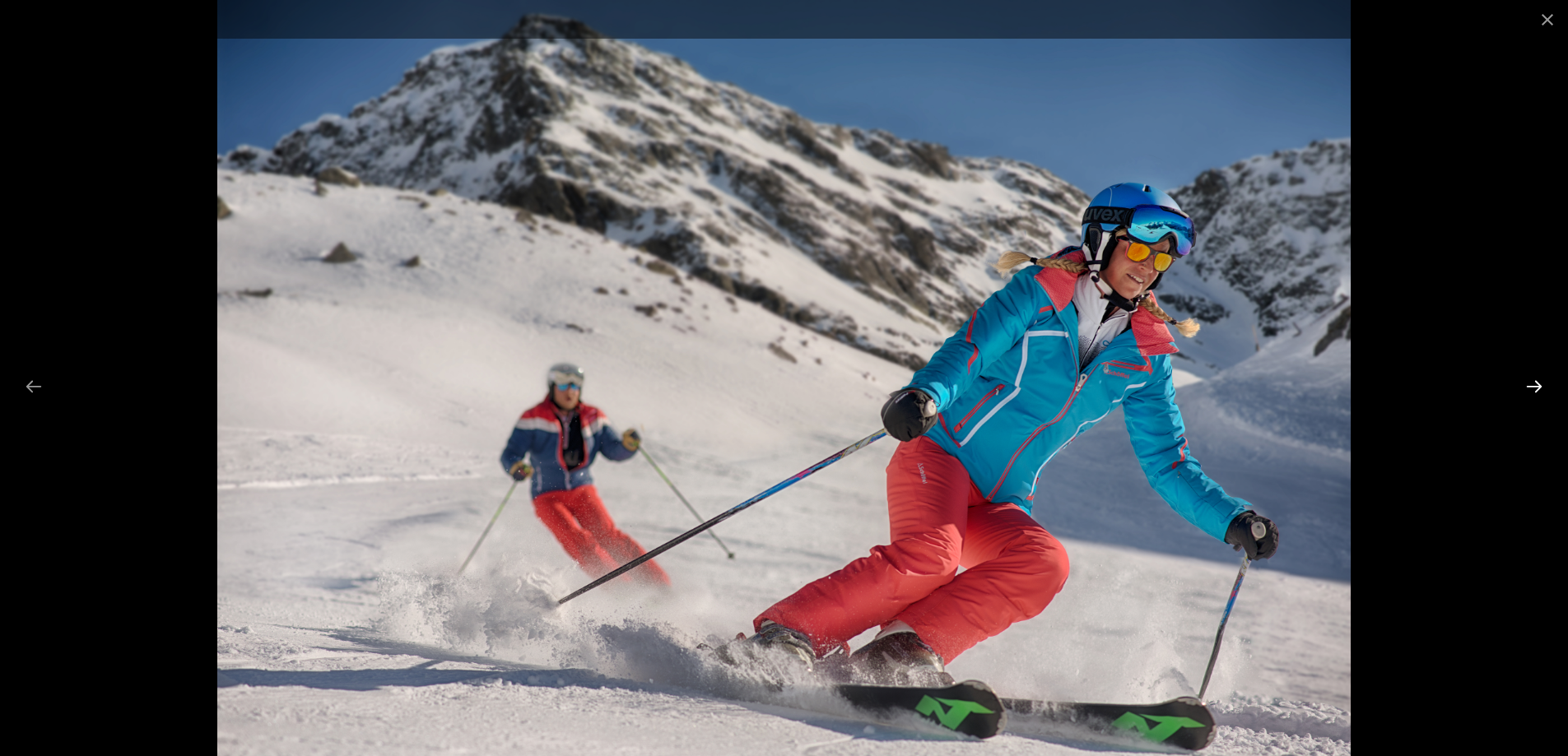
click at [1529, 394] on button "Next slide" at bounding box center [1534, 386] width 34 height 32
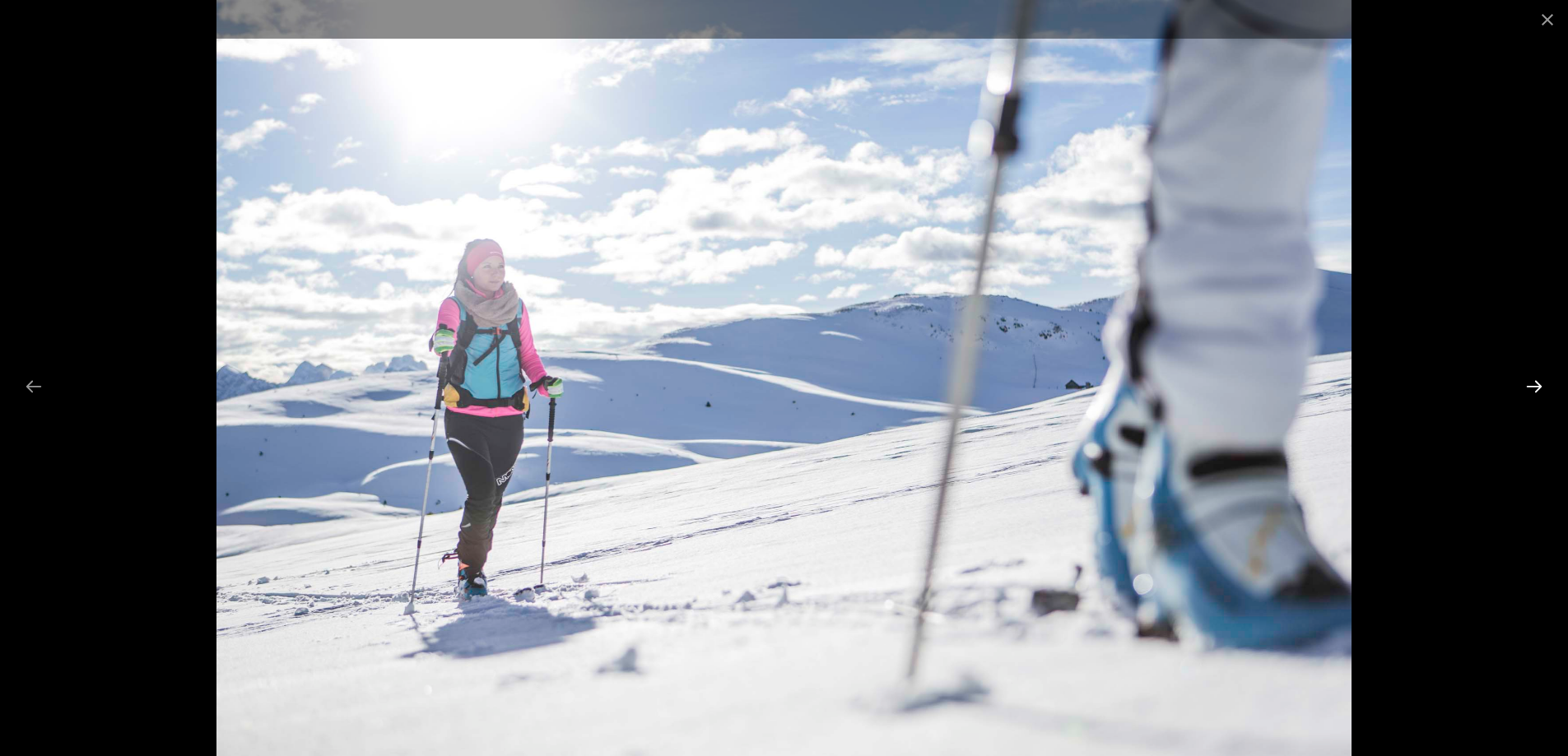
click at [1529, 394] on button "Next slide" at bounding box center [1534, 386] width 34 height 32
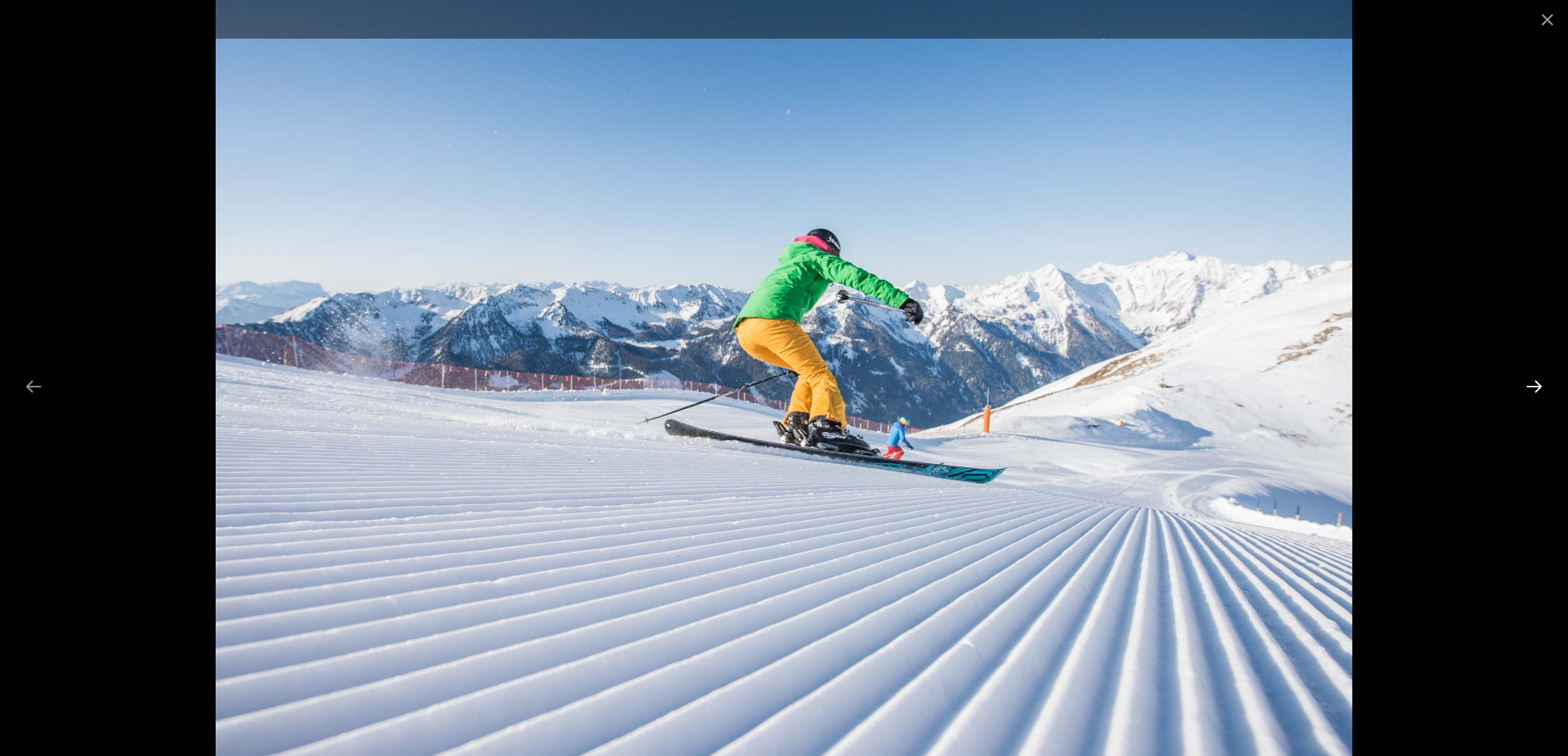
click at [1529, 394] on button "Next slide" at bounding box center [1534, 386] width 34 height 32
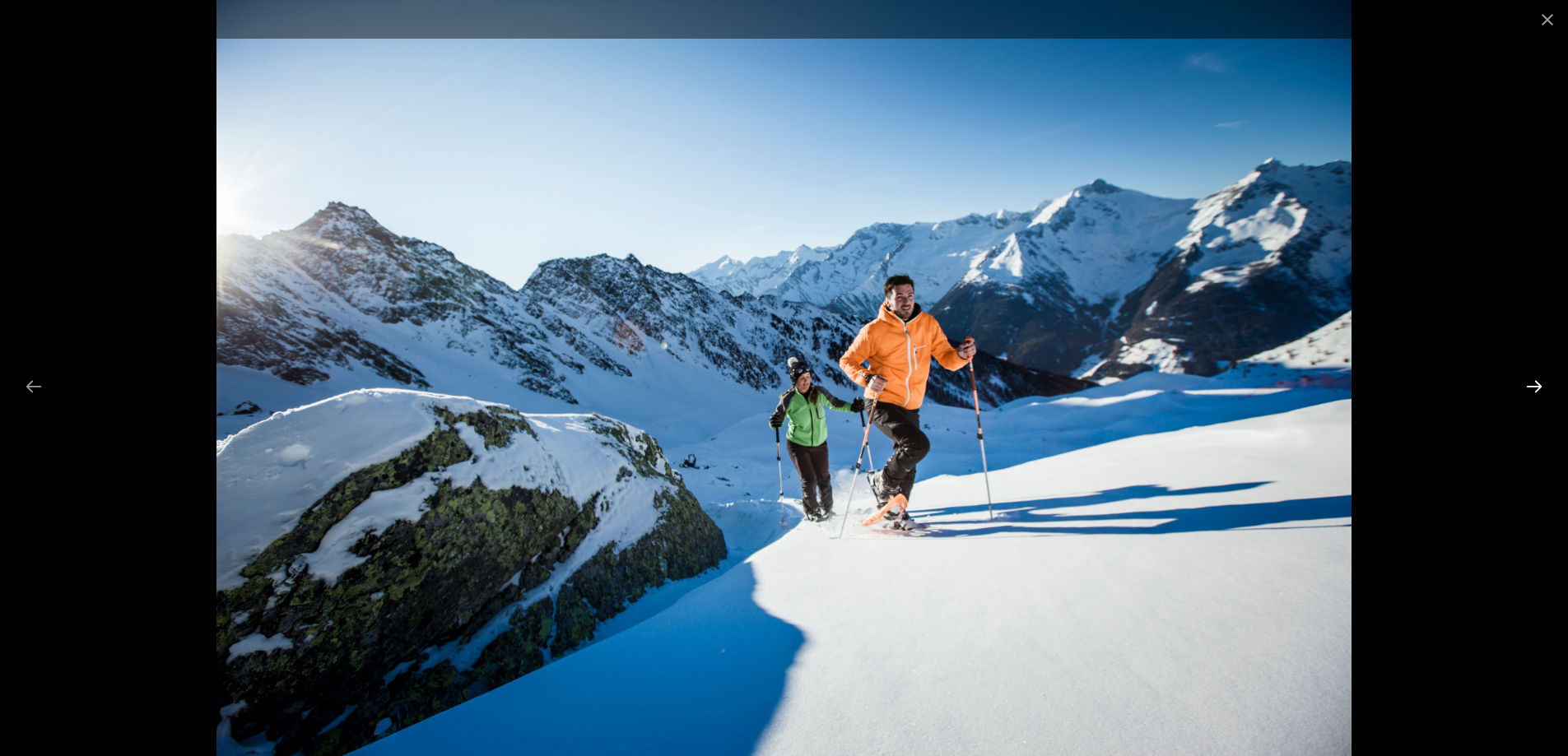
click at [1529, 394] on button "Next slide" at bounding box center [1534, 386] width 34 height 32
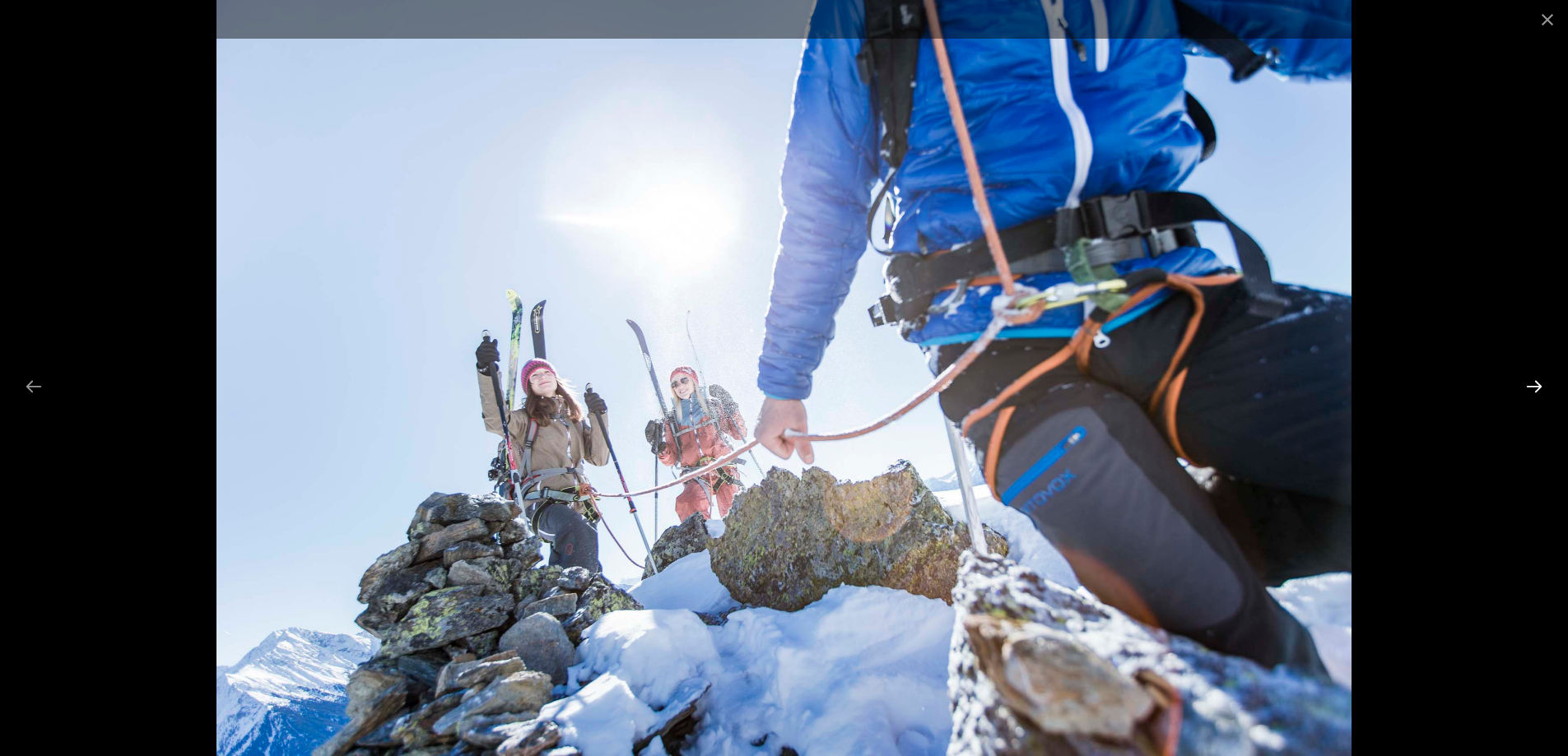
click at [1529, 394] on button "Next slide" at bounding box center [1534, 386] width 34 height 32
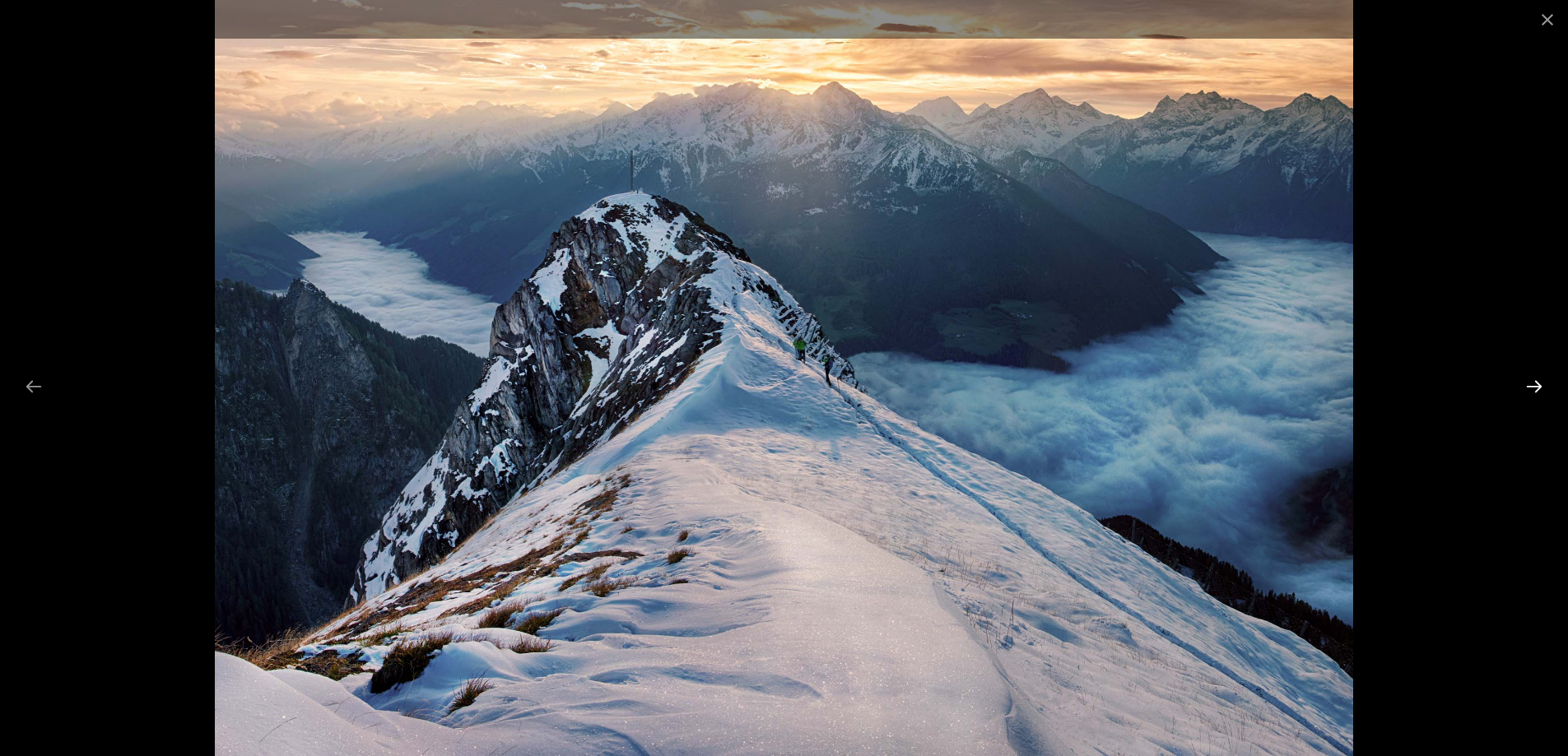
click at [1529, 394] on button "Next slide" at bounding box center [1534, 386] width 34 height 32
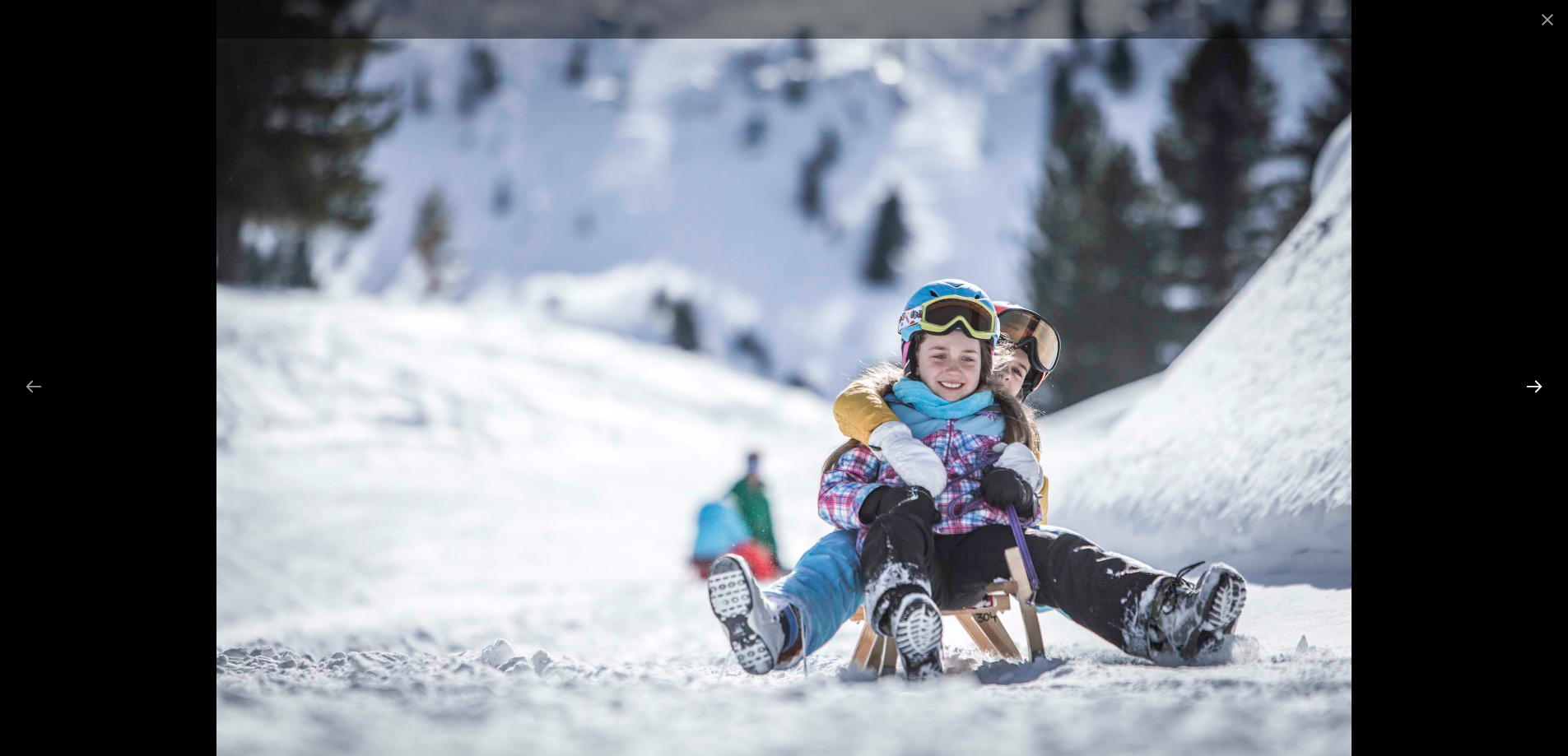
click at [1529, 394] on button "Next slide" at bounding box center [1534, 386] width 34 height 32
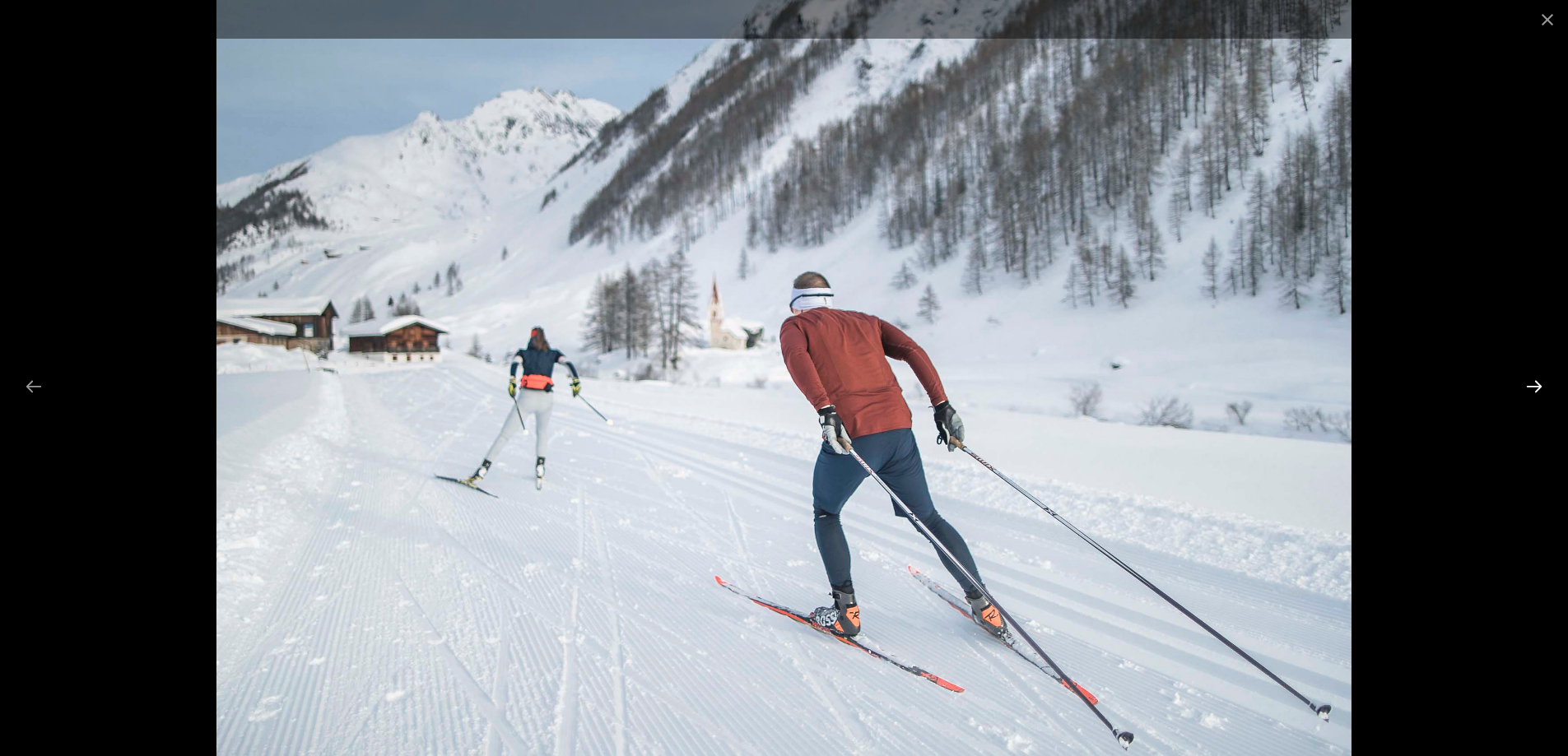
click at [1529, 394] on button "Next slide" at bounding box center [1534, 386] width 34 height 32
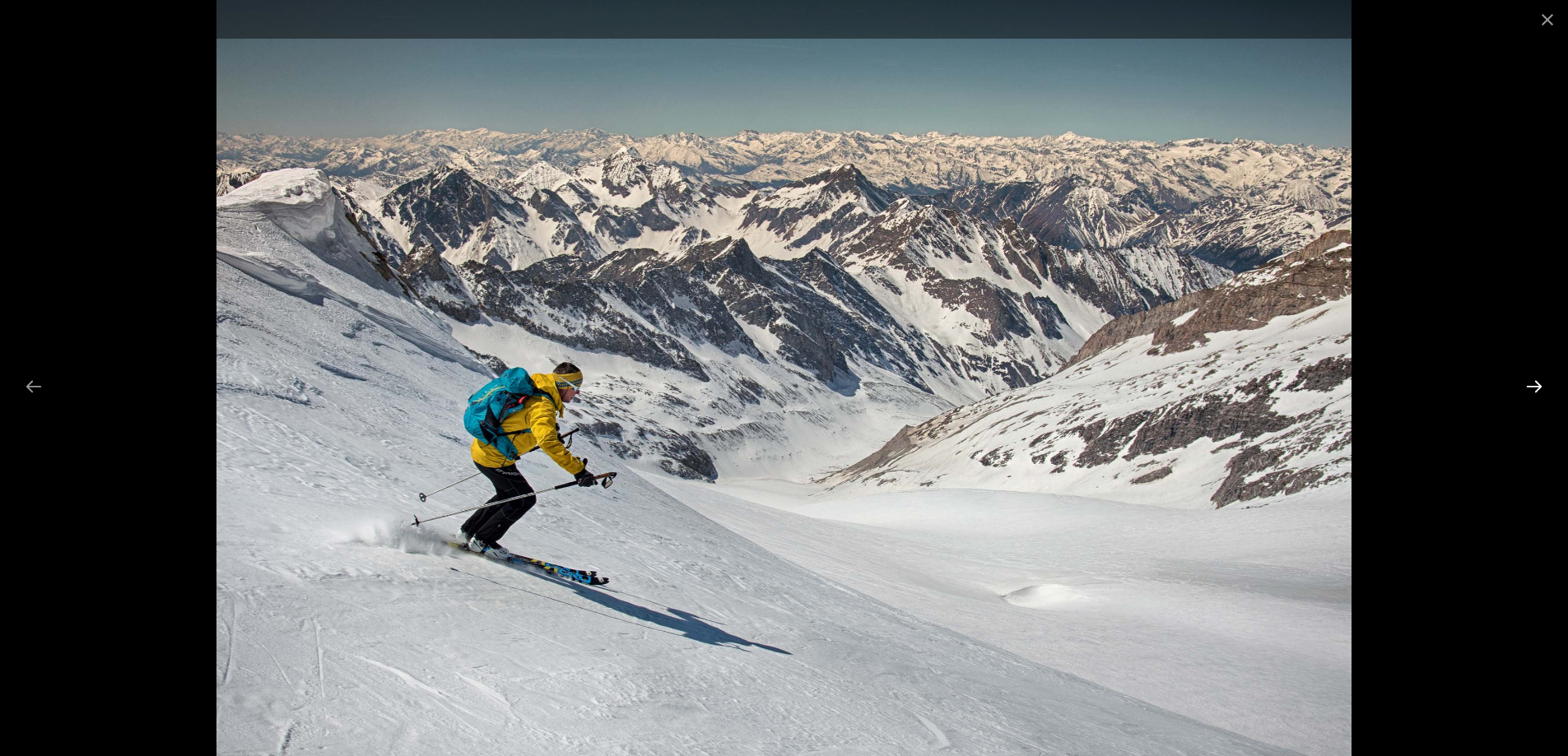
click at [1529, 394] on button "Next slide" at bounding box center [1534, 386] width 34 height 32
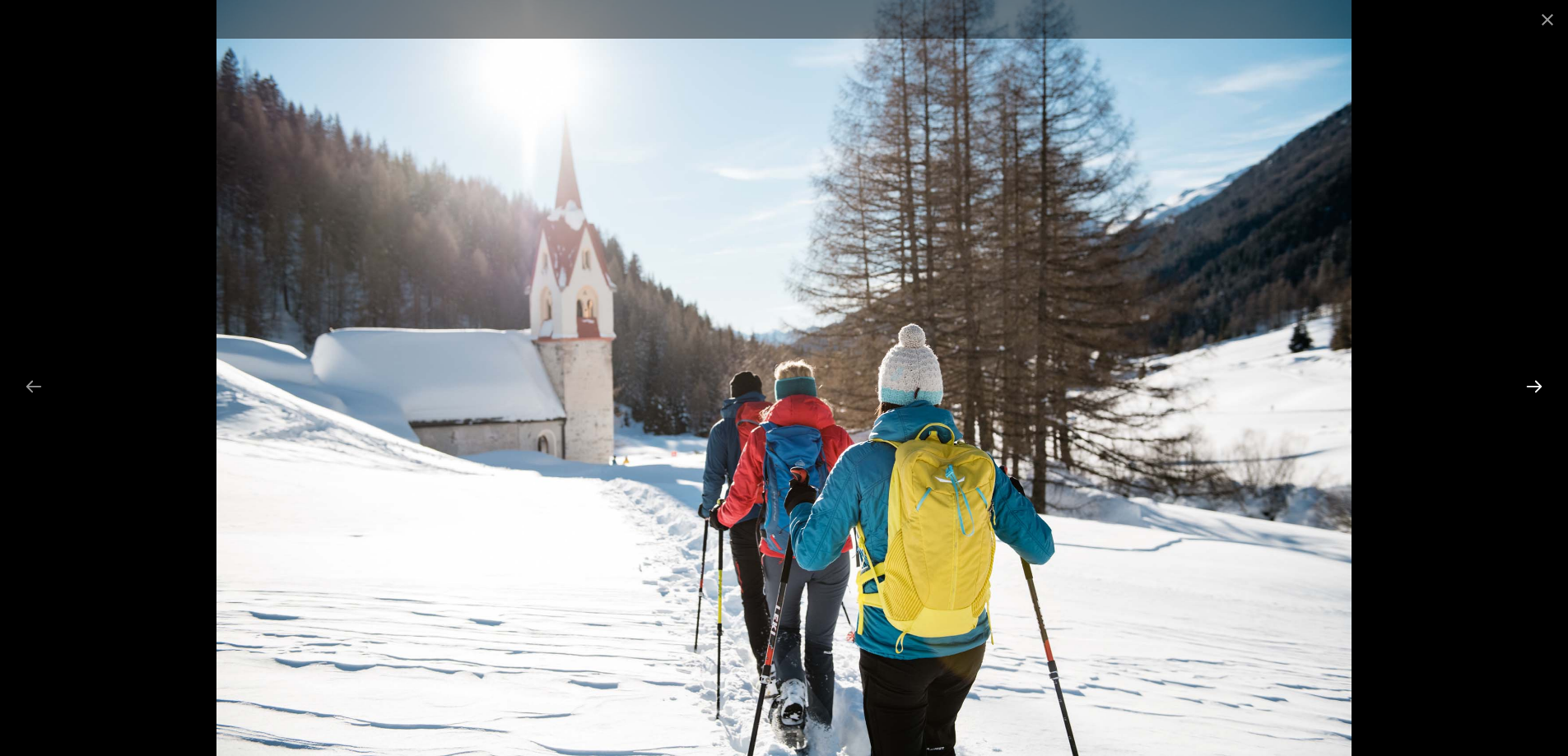
click at [1529, 394] on button "Next slide" at bounding box center [1534, 386] width 34 height 32
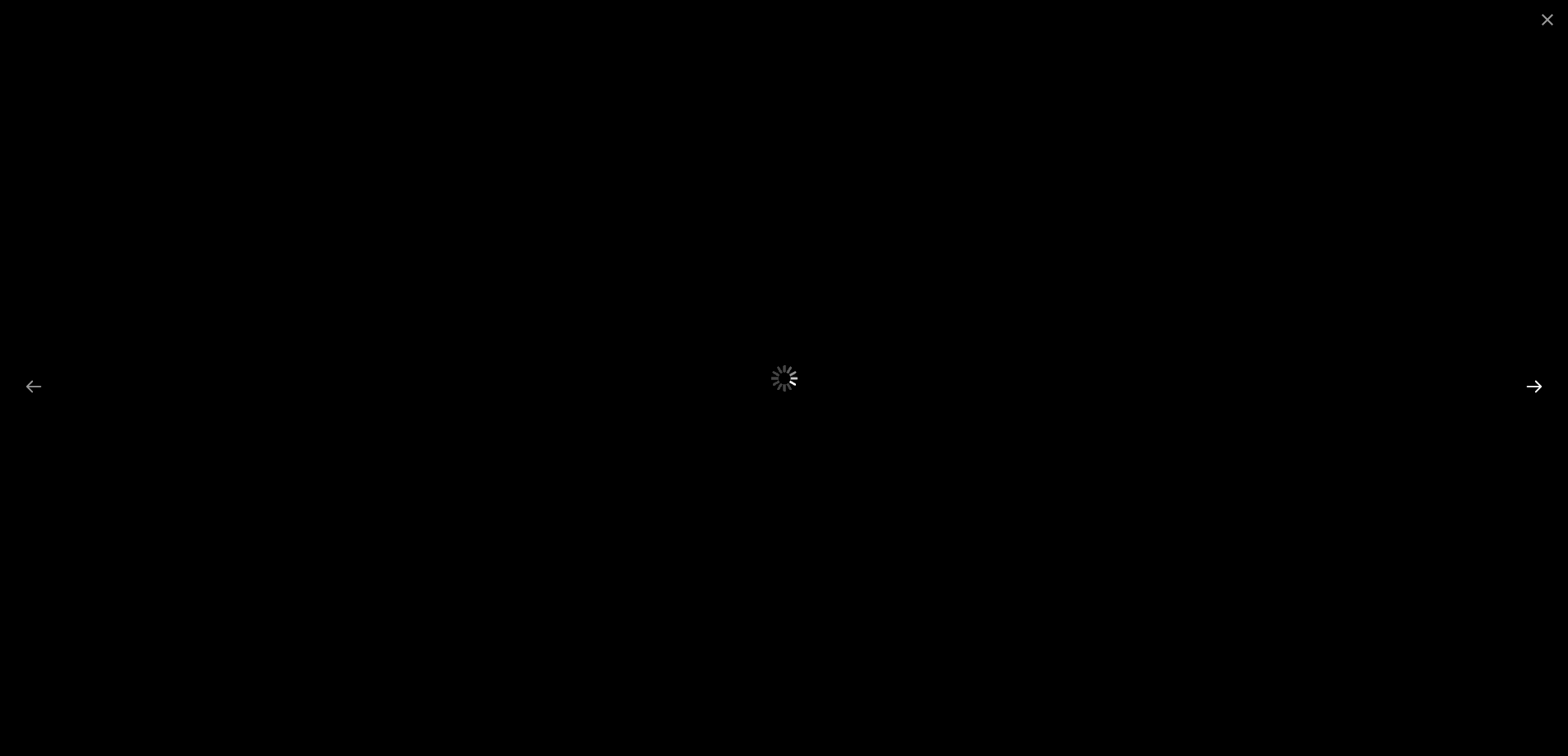
click at [1529, 394] on button "Next slide" at bounding box center [1534, 386] width 34 height 32
